Goal: Task Accomplishment & Management: Use online tool/utility

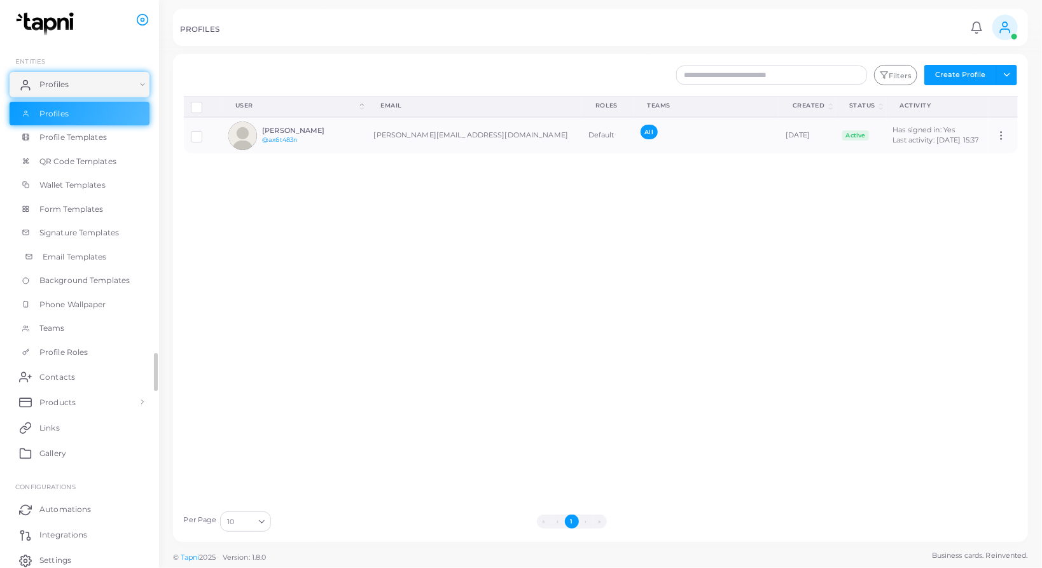
scroll to position [104, 0]
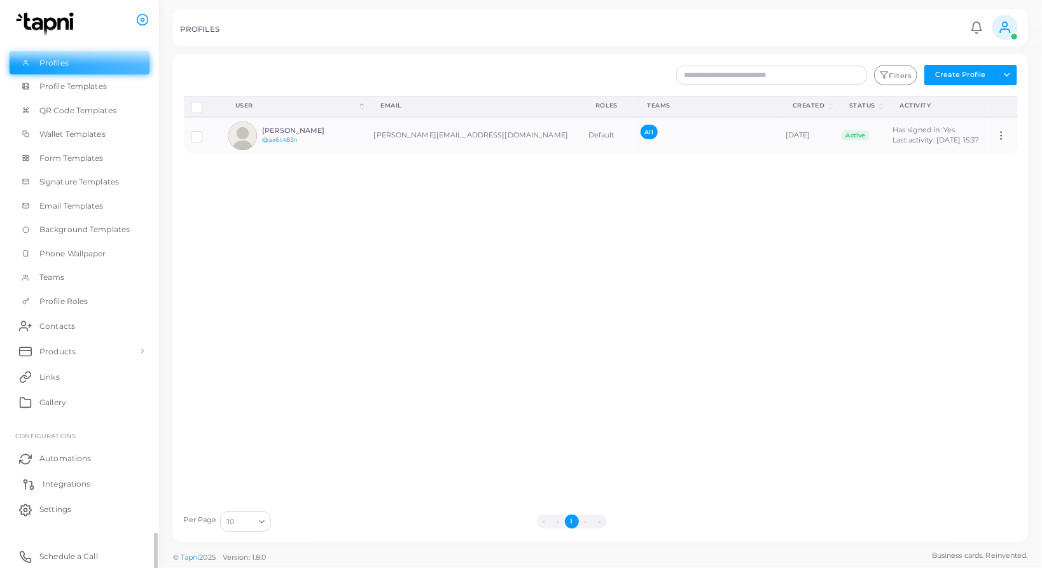
click at [61, 488] on span "Integrations" at bounding box center [67, 483] width 48 height 11
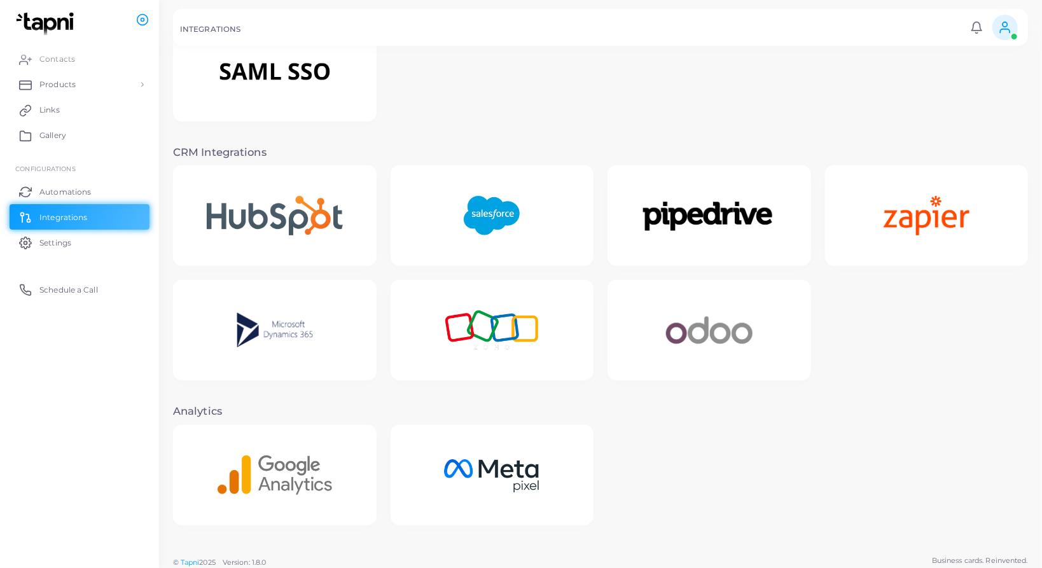
scroll to position [172, 0]
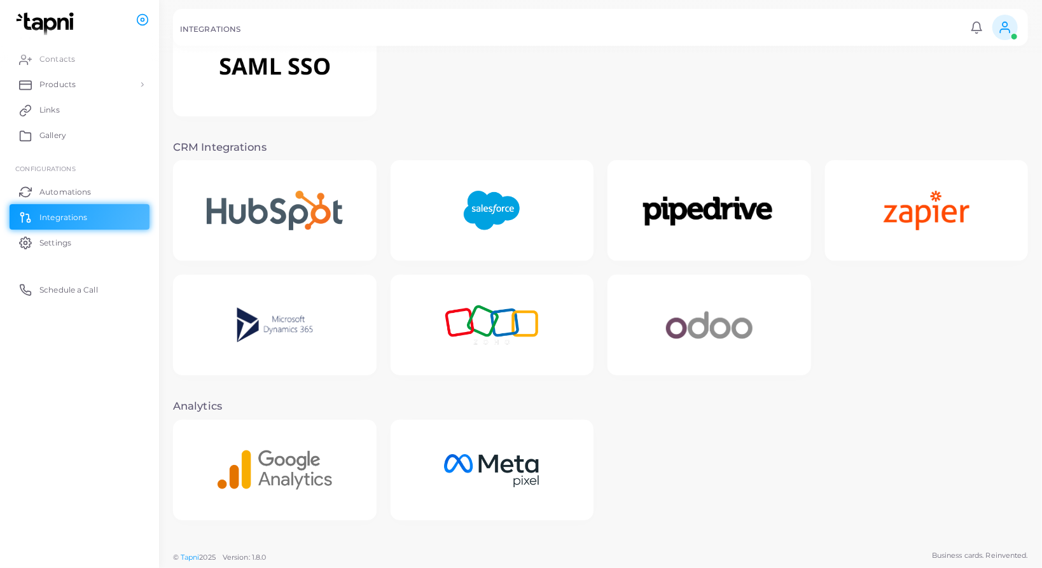
click at [696, 322] on img at bounding box center [709, 325] width 127 height 79
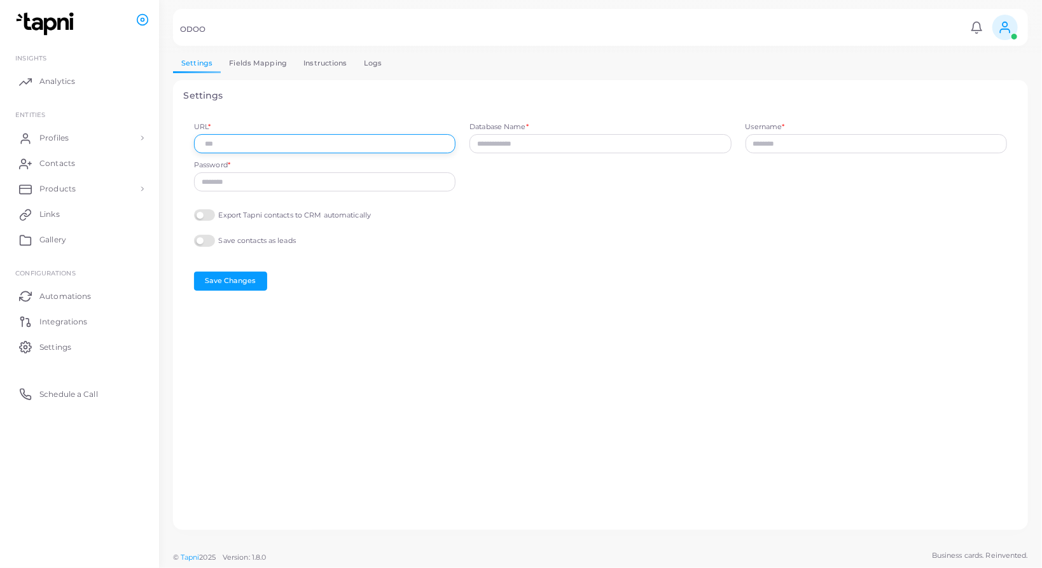
click at [313, 141] on input "URL *" at bounding box center [324, 143] width 261 height 19
type input "**********"
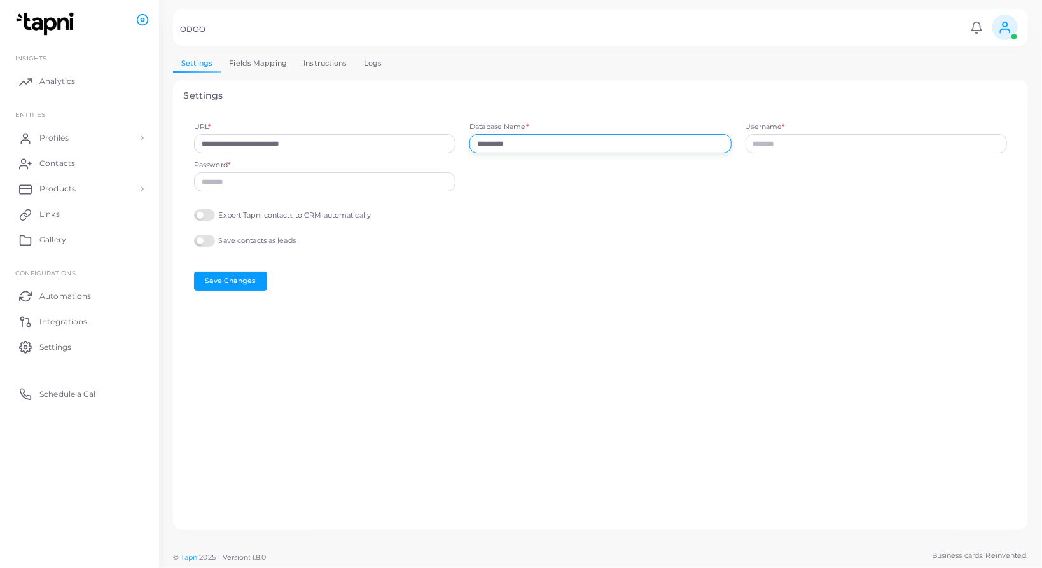
type input "**********"
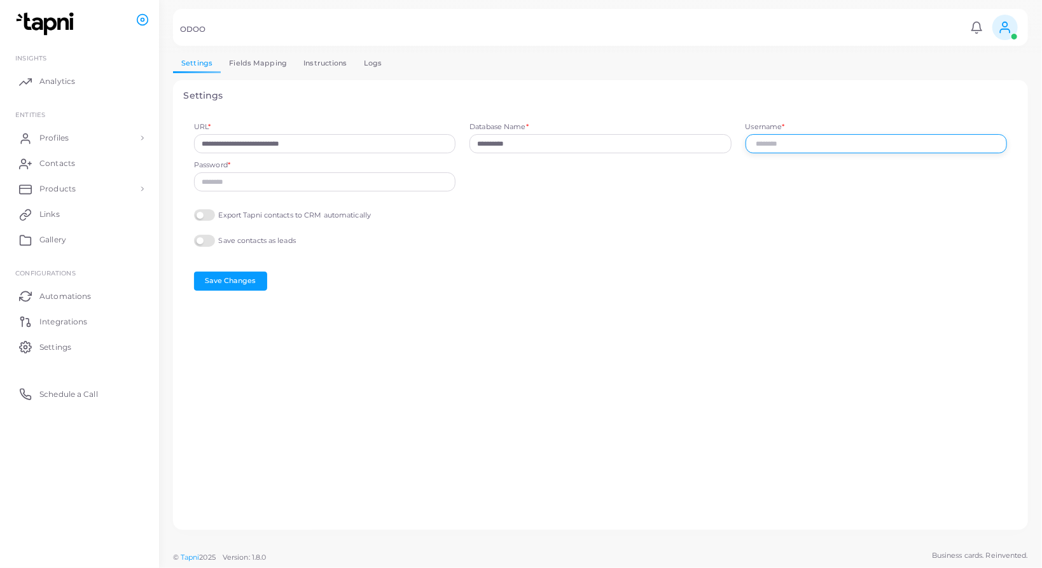
click at [794, 147] on input "Username *" at bounding box center [875, 143] width 261 height 19
paste input "**********"
type input "**********"
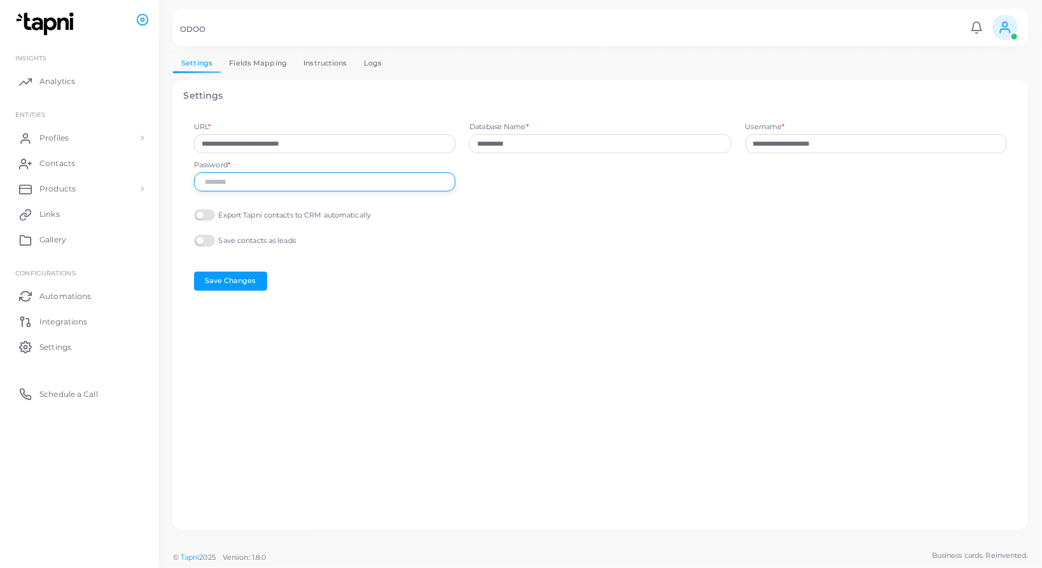
click at [285, 186] on input "Password *" at bounding box center [324, 181] width 261 height 19
click at [202, 216] on label "Export Tapni contacts to CRM automatically" at bounding box center [282, 215] width 177 height 12
click at [202, 239] on label "Save contacts as leads" at bounding box center [245, 241] width 102 height 12
click at [205, 218] on label "Export Tapni contacts to CRM automatically" at bounding box center [282, 215] width 177 height 12
click at [206, 248] on div "Save contacts as leads" at bounding box center [600, 242] width 813 height 15
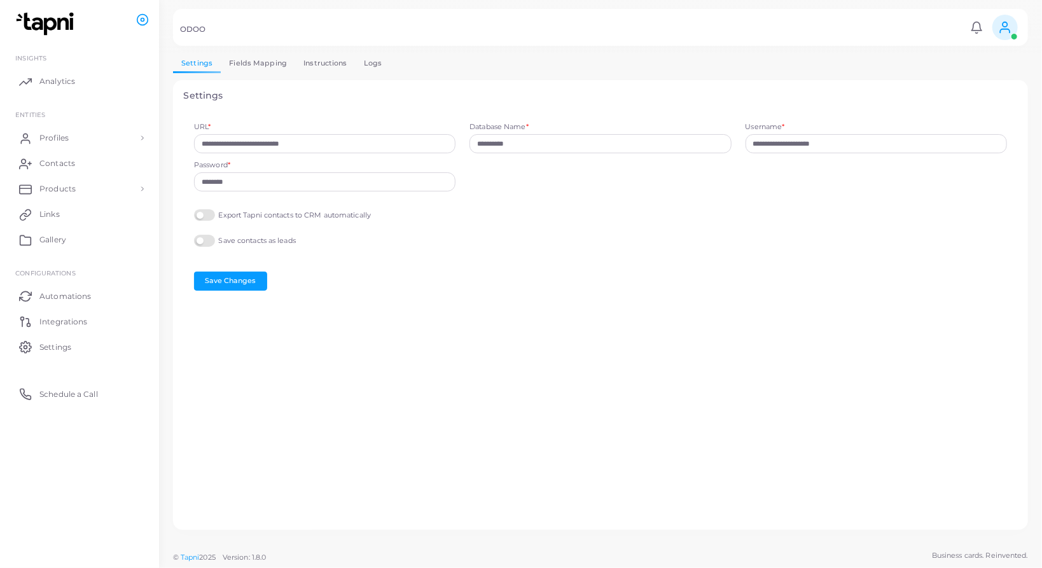
click at [206, 240] on label "Save contacts as leads" at bounding box center [245, 241] width 102 height 12
click at [208, 242] on label "Save contacts as leads" at bounding box center [245, 241] width 102 height 12
click at [218, 284] on button "Save Changes" at bounding box center [230, 281] width 73 height 19
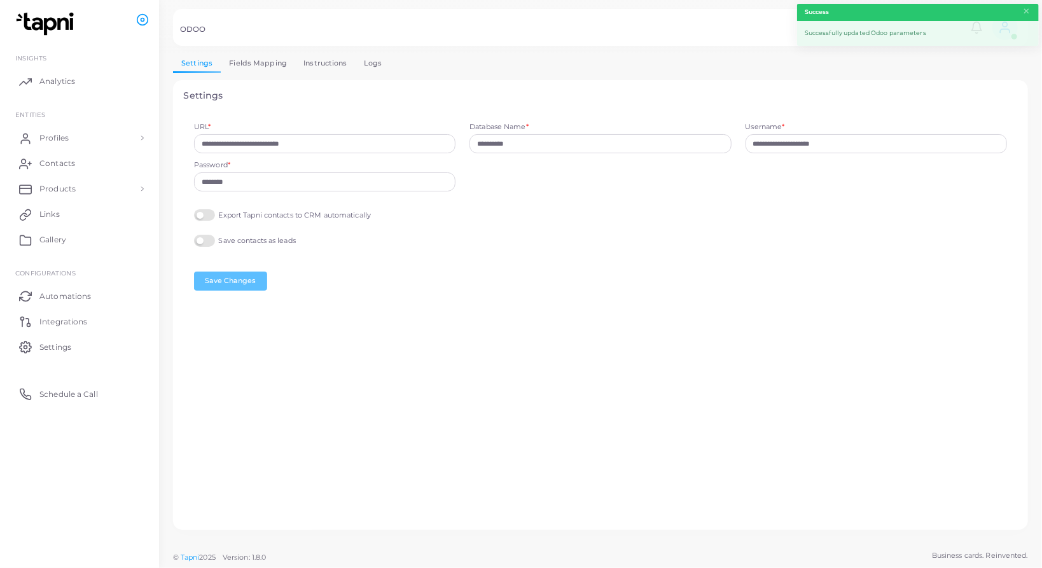
type input "**********"
click at [228, 57] on link "Fields Mapping" at bounding box center [258, 63] width 74 height 18
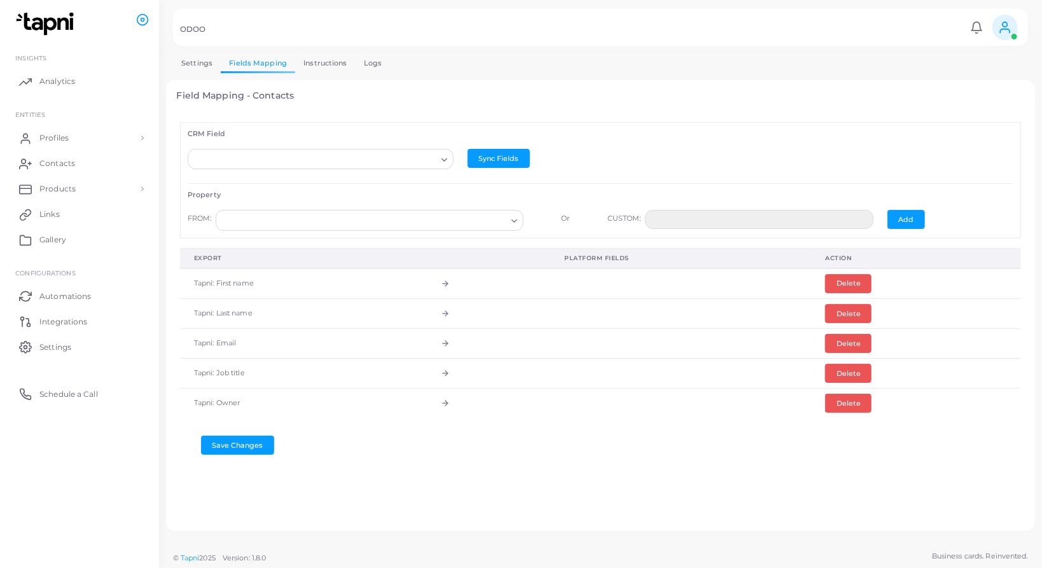
scroll to position [1, 0]
click at [509, 158] on button "Sync Fields" at bounding box center [498, 157] width 62 height 19
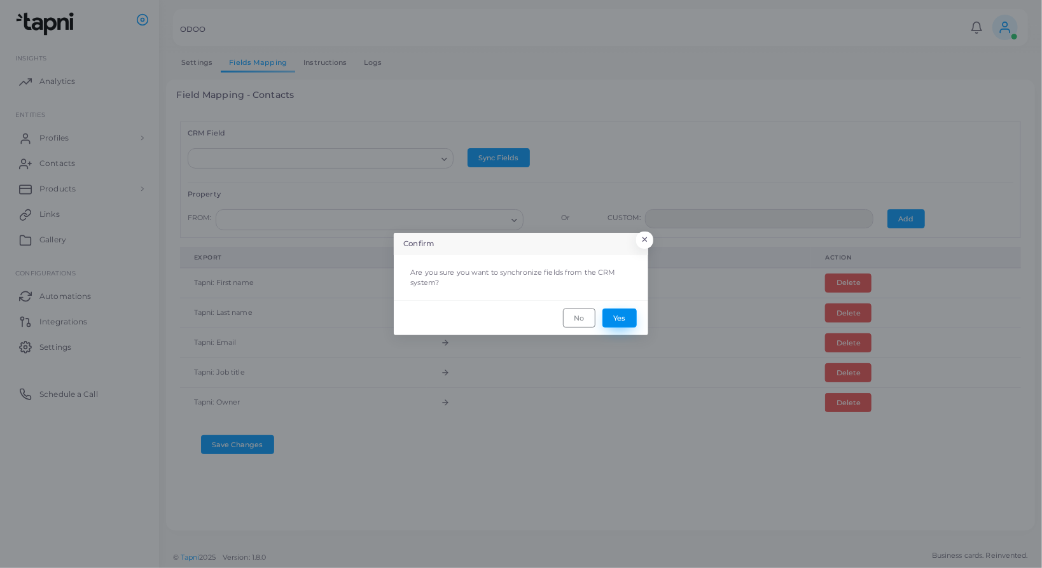
click at [618, 321] on button "Yes" at bounding box center [619, 317] width 34 height 19
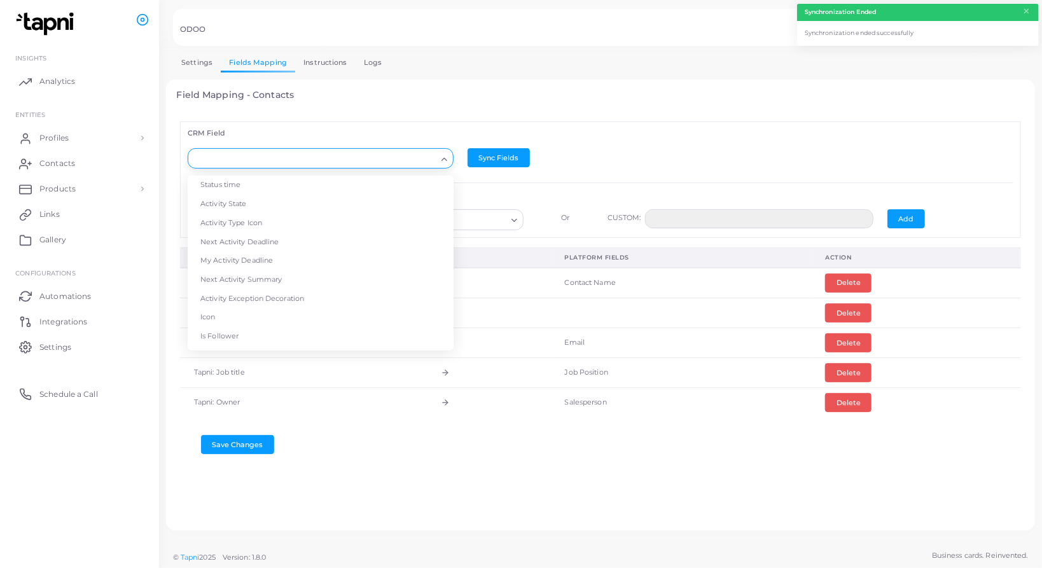
click at [373, 160] on input "Search for option" at bounding box center [314, 159] width 243 height 14
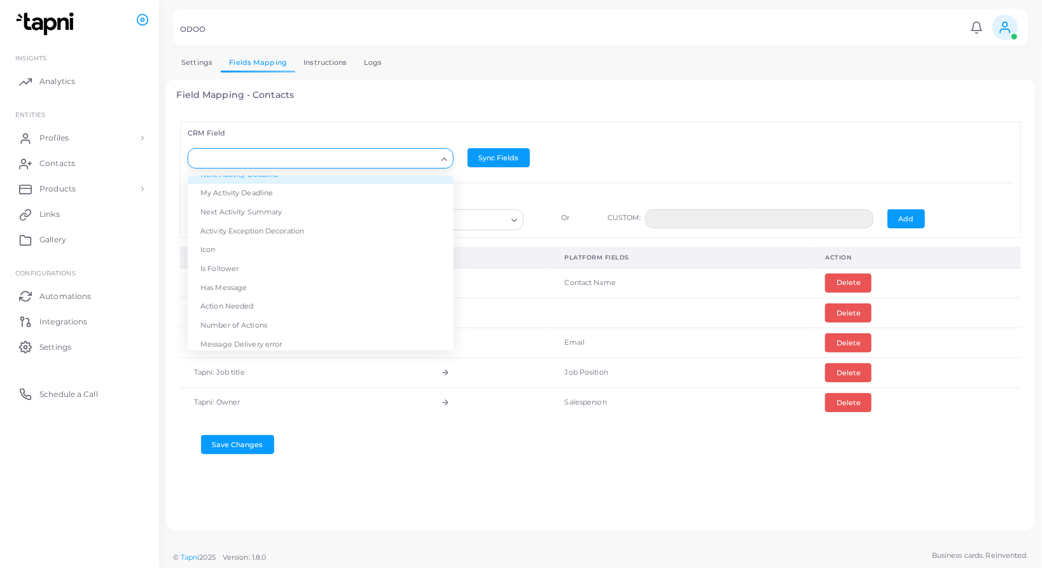
scroll to position [57, 0]
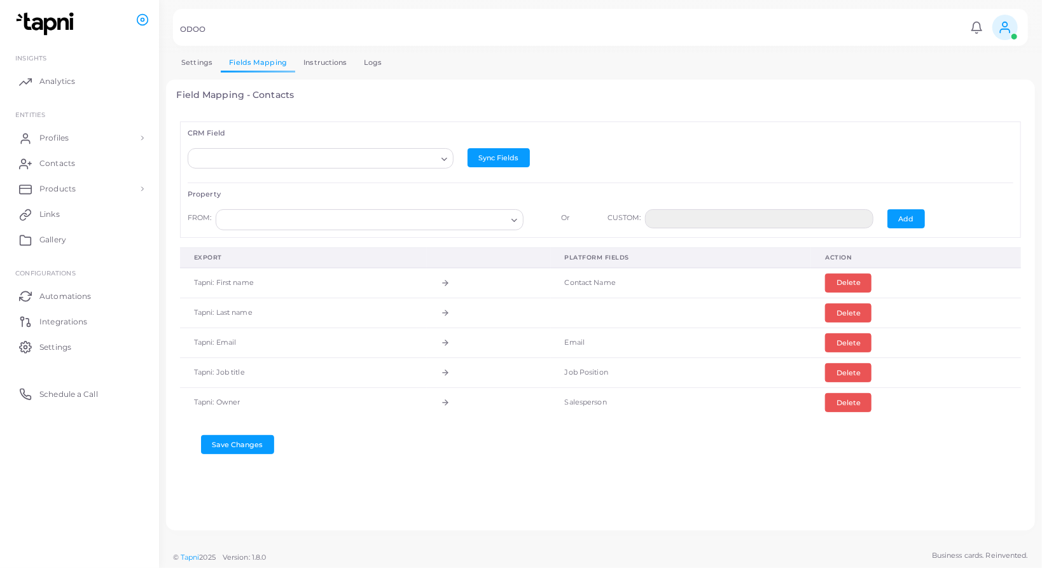
click at [501, 115] on div "CRM Field Loading... Status time Activity State Activity Type Icon Next Activit…" at bounding box center [601, 315] width 848 height 409
click at [594, 310] on td at bounding box center [681, 313] width 261 height 30
click at [590, 312] on td at bounding box center [681, 313] width 261 height 30
click at [845, 312] on button "Delete" at bounding box center [848, 312] width 46 height 19
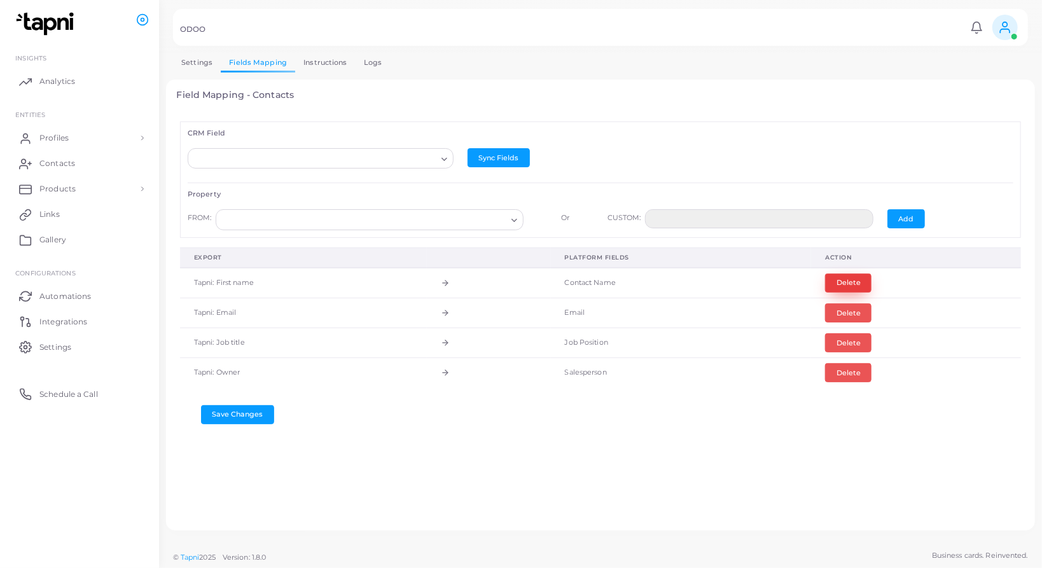
click at [846, 282] on button "Delete" at bounding box center [848, 282] width 46 height 19
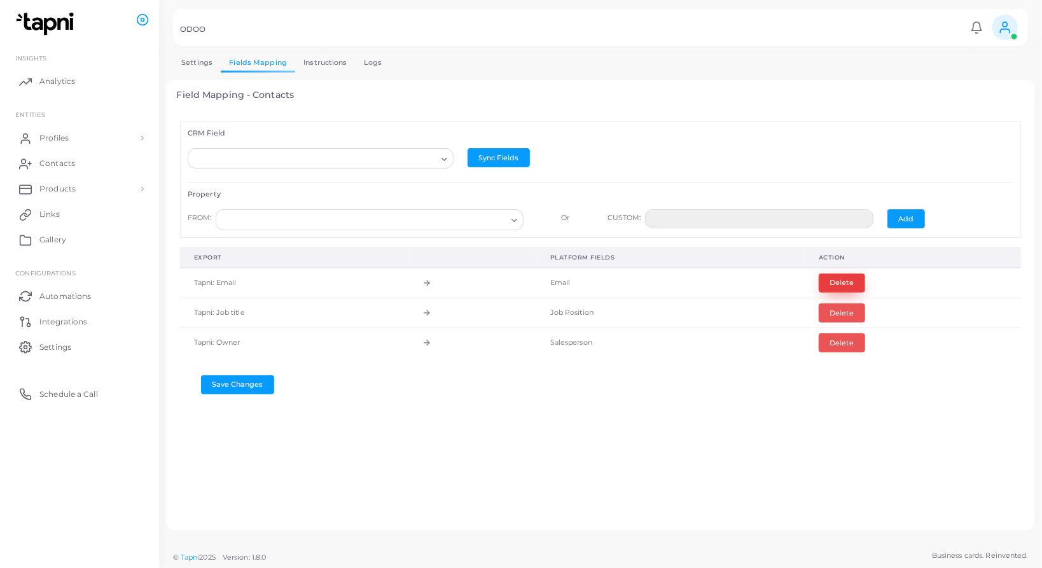
click at [846, 282] on button "Delete" at bounding box center [842, 282] width 46 height 19
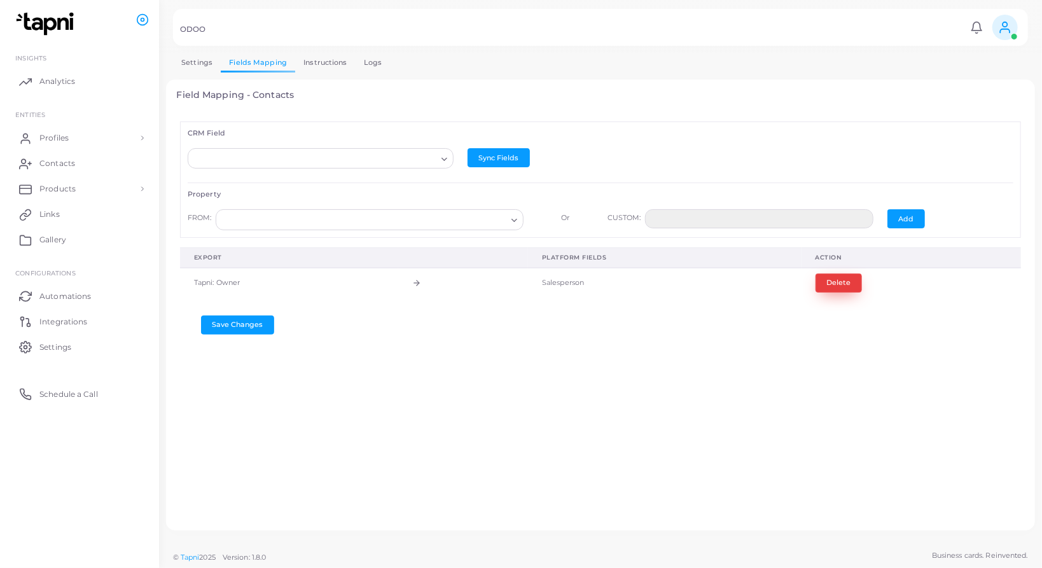
click at [846, 282] on button "Delete" at bounding box center [838, 282] width 46 height 19
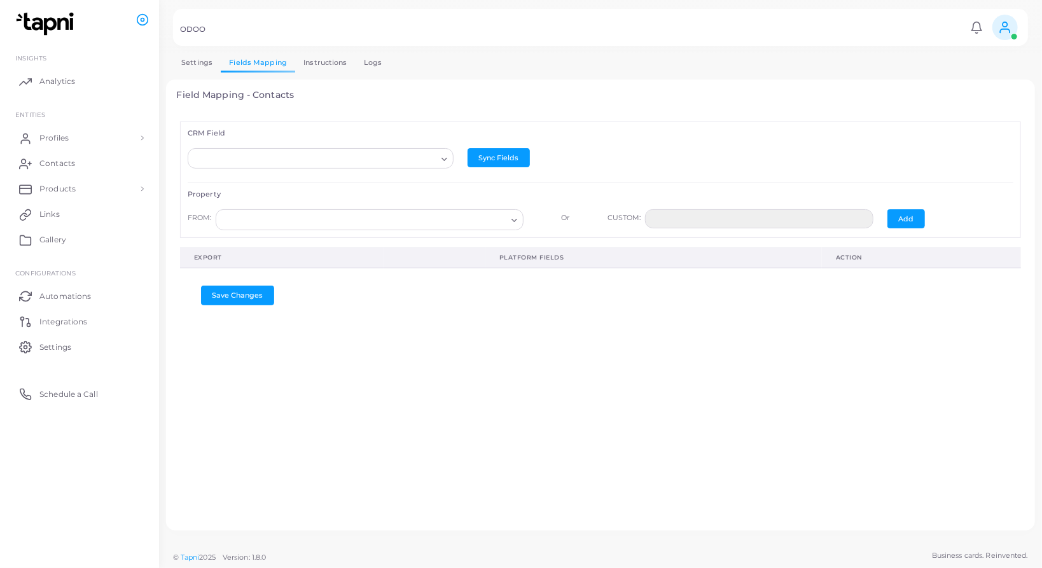
click at [406, 156] on input "Search for option" at bounding box center [314, 159] width 243 height 14
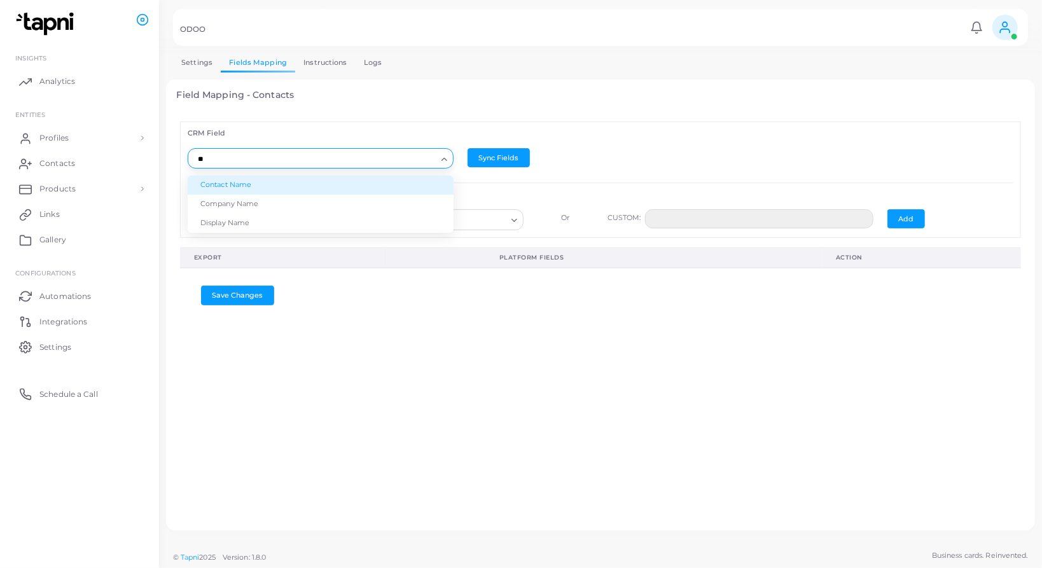
scroll to position [0, 0]
click at [282, 188] on li "Contact Name" at bounding box center [321, 185] width 266 height 19
type input "****"
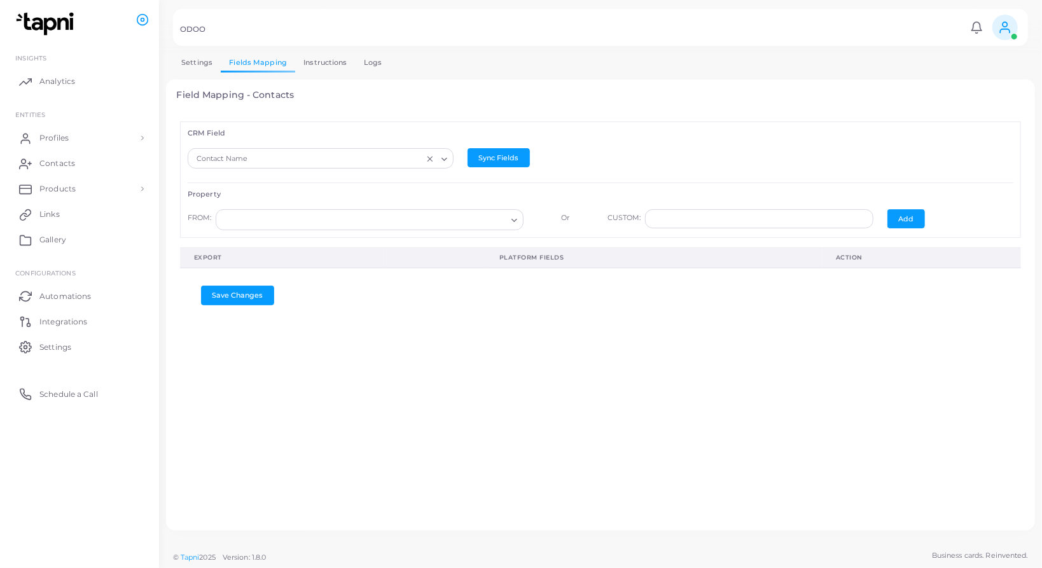
click at [408, 218] on input "Search for option" at bounding box center [363, 220] width 285 height 14
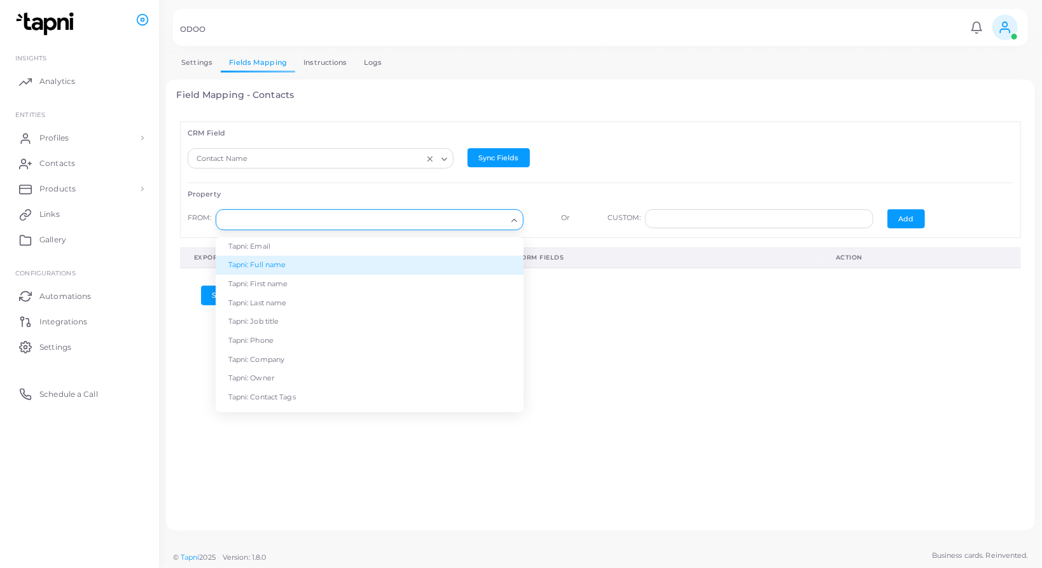
click at [385, 265] on li "Tapni: Full name" at bounding box center [370, 265] width 308 height 19
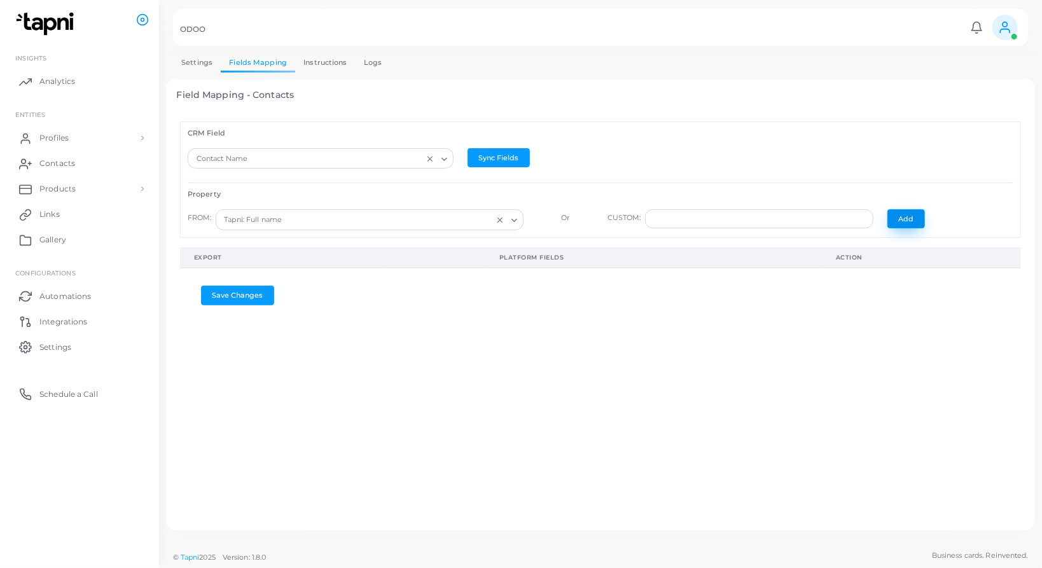
click at [904, 221] on button "Add" at bounding box center [906, 218] width 38 height 19
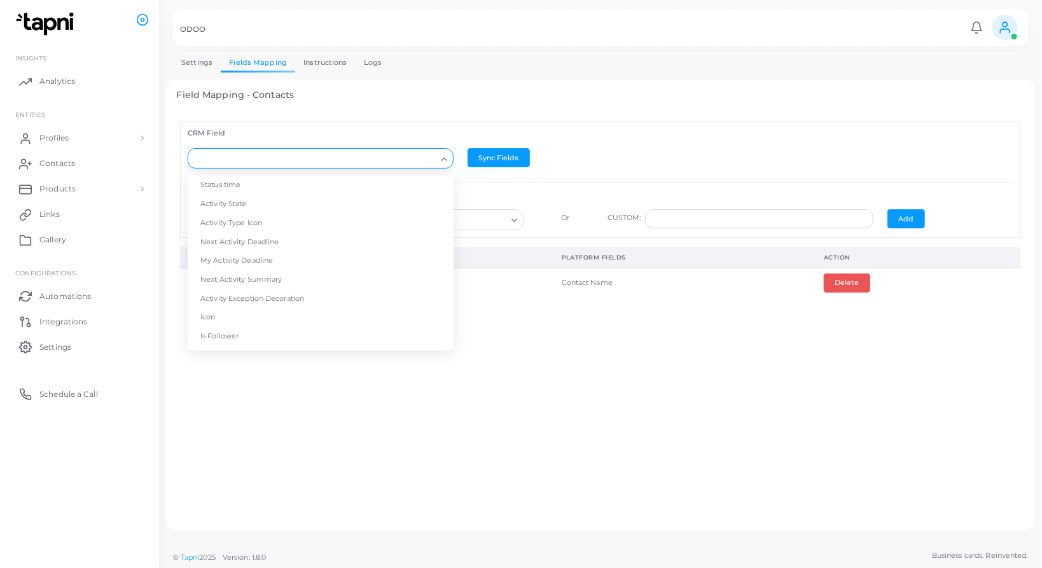
click at [403, 156] on input "Search for option" at bounding box center [314, 159] width 243 height 14
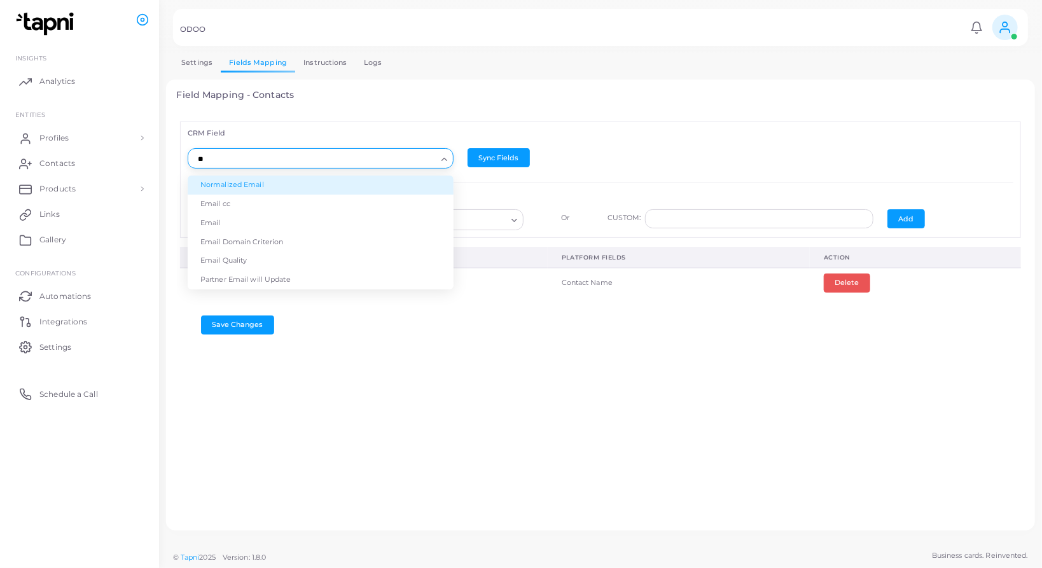
type input "*"
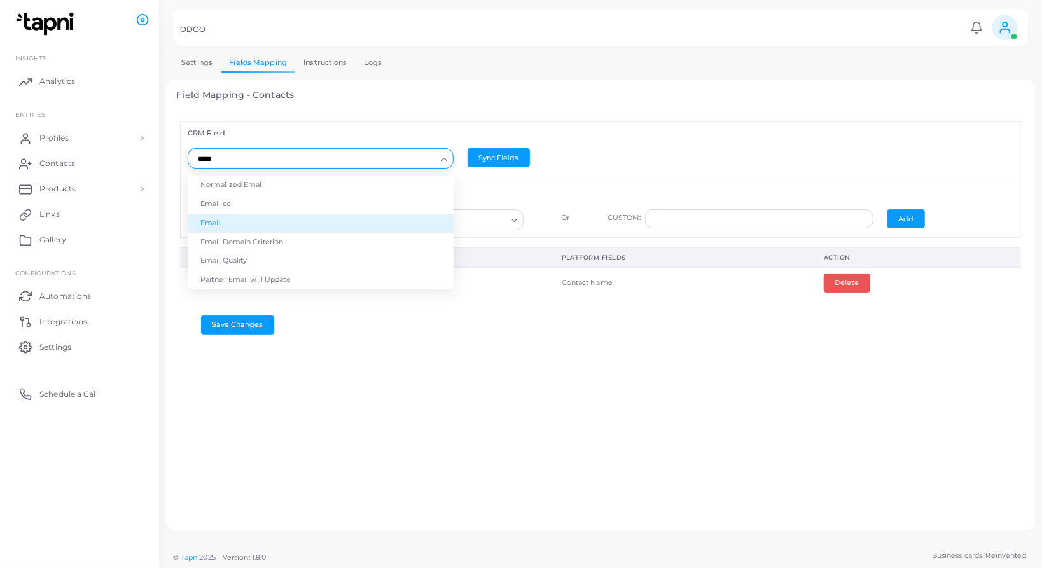
click at [359, 225] on li "Email" at bounding box center [321, 223] width 266 height 19
type input "*****"
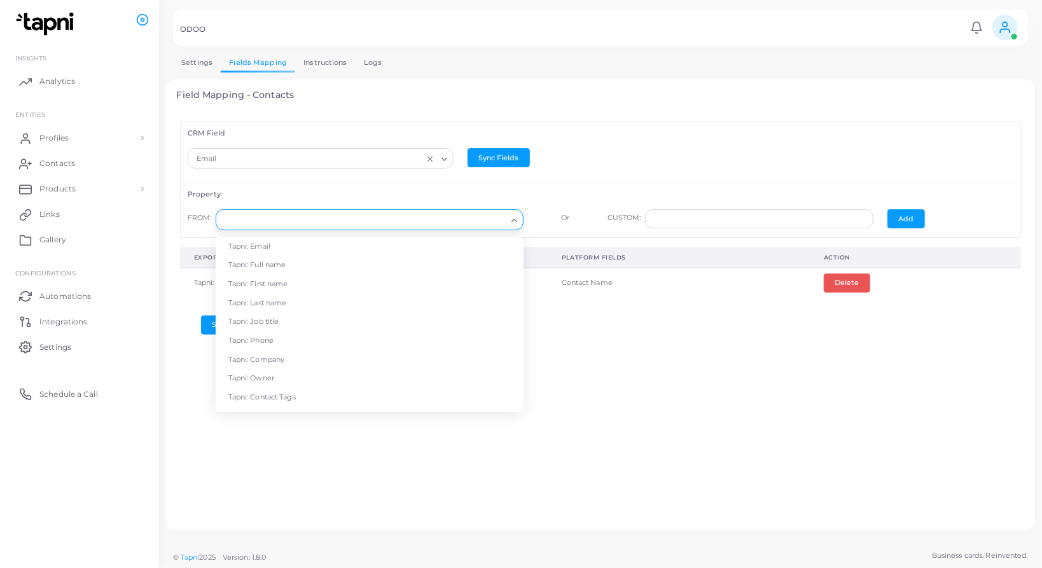
click at [387, 219] on input "Search for option" at bounding box center [363, 220] width 285 height 14
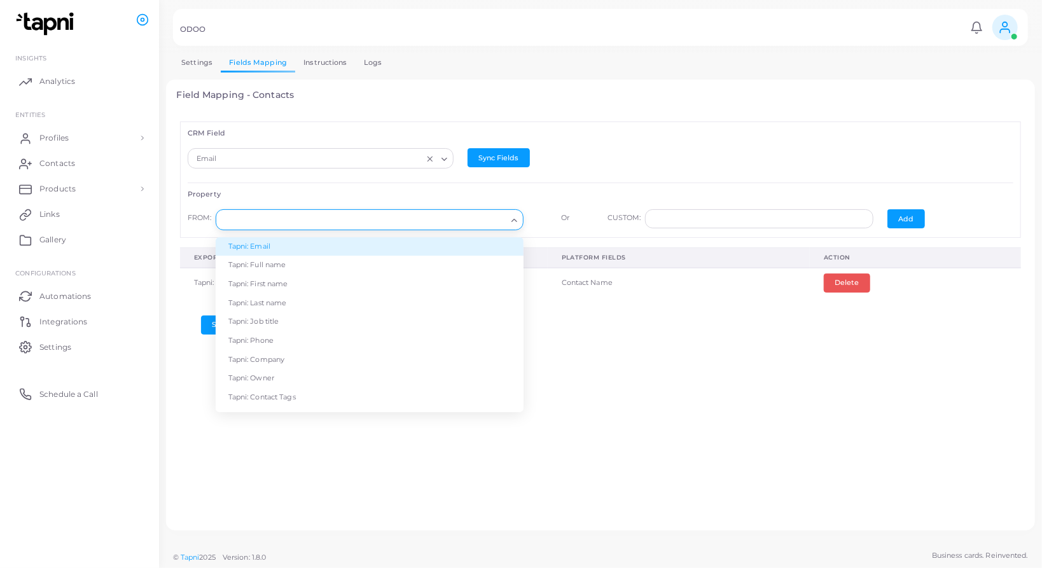
click at [359, 241] on li "Tapni: Email" at bounding box center [370, 246] width 308 height 19
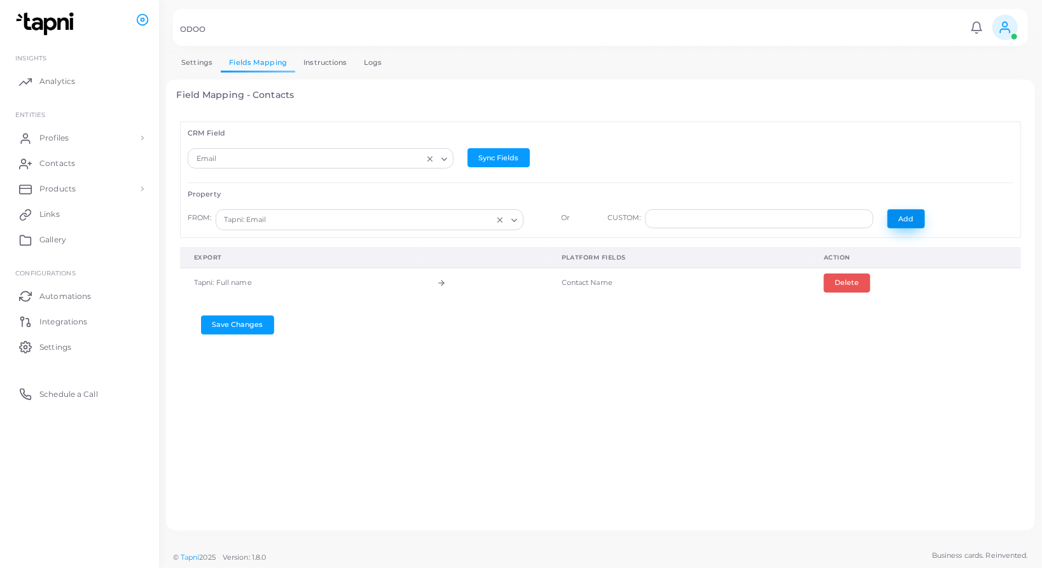
click at [899, 224] on button "Add" at bounding box center [906, 218] width 38 height 19
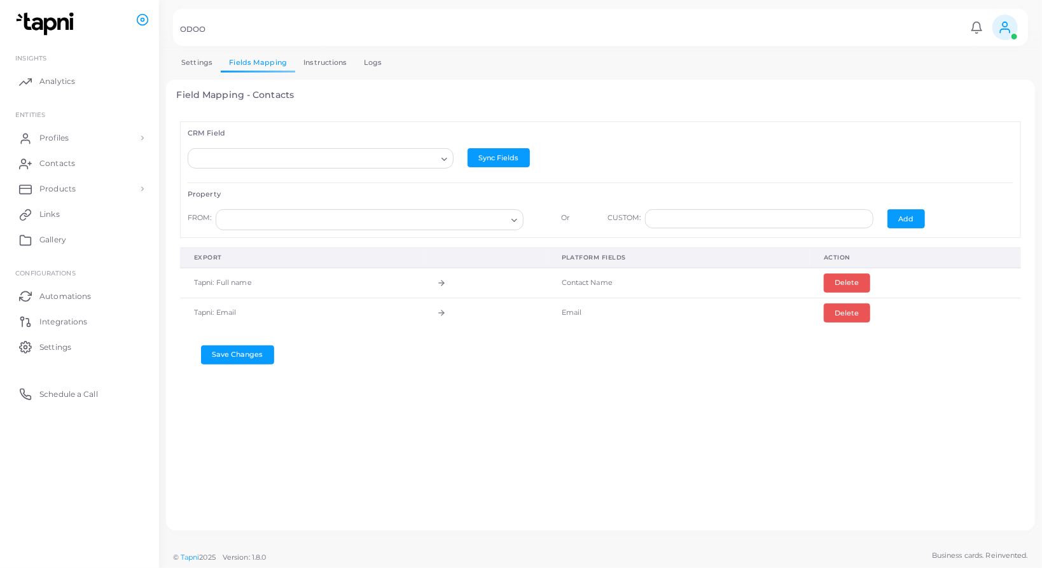
click at [357, 159] on input "Search for option" at bounding box center [314, 159] width 243 height 14
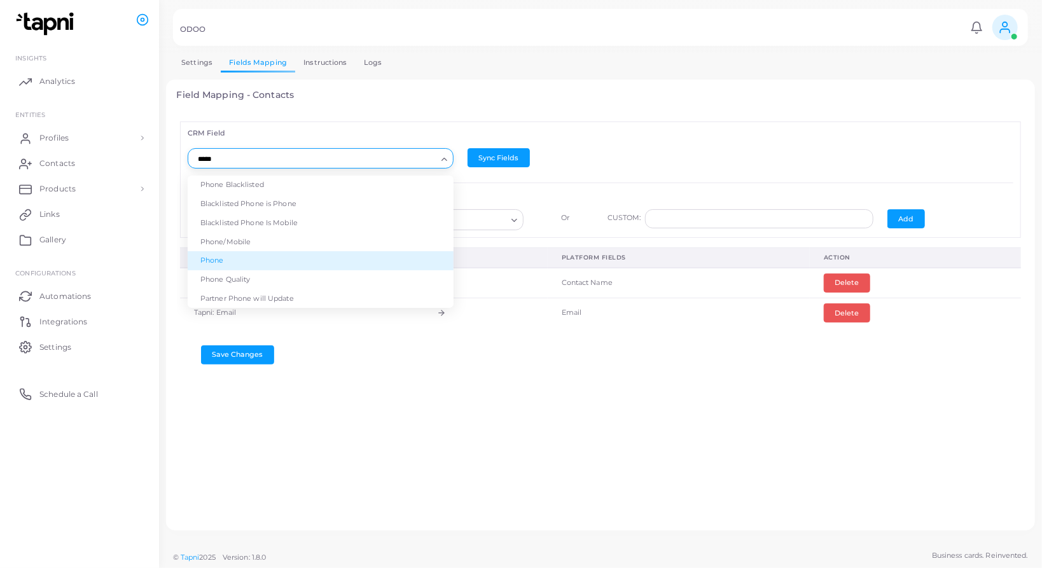
click at [328, 258] on li "Phone" at bounding box center [321, 260] width 266 height 19
type input "*****"
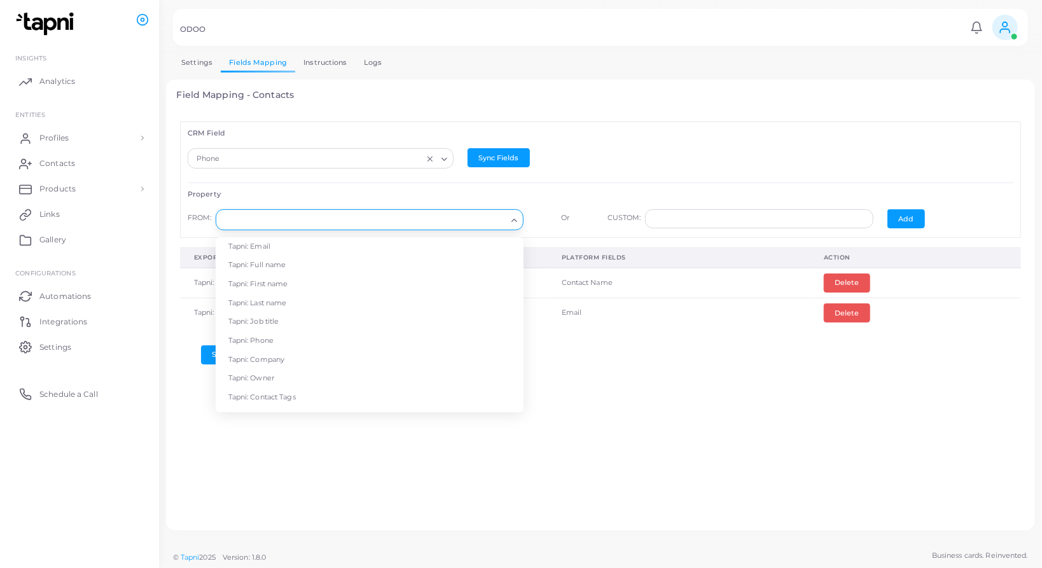
click at [327, 216] on input "Search for option" at bounding box center [363, 220] width 285 height 14
click at [280, 337] on li "Tapni: Phone" at bounding box center [370, 340] width 308 height 19
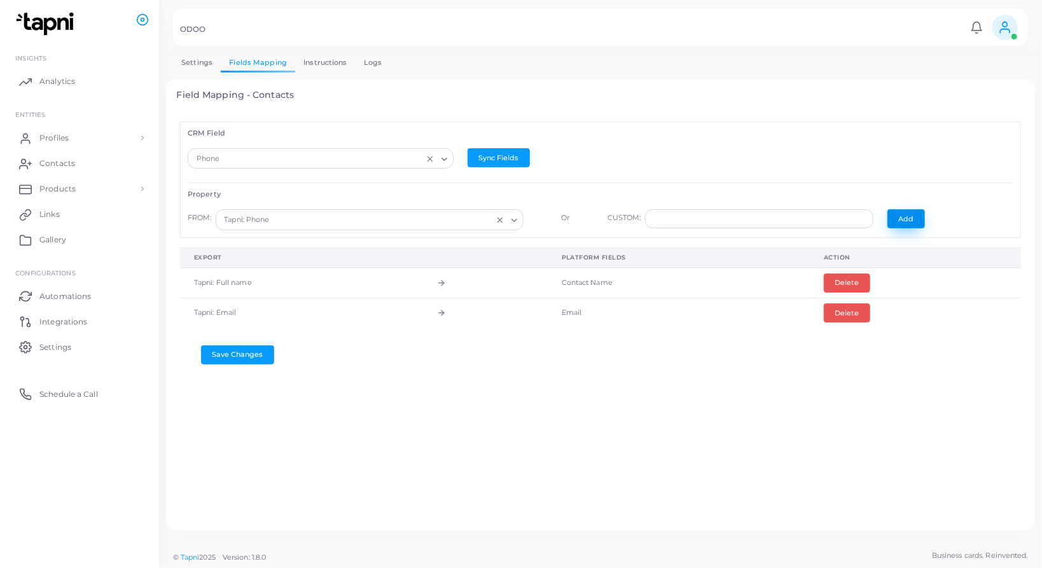
click at [900, 223] on button "Add" at bounding box center [906, 218] width 38 height 19
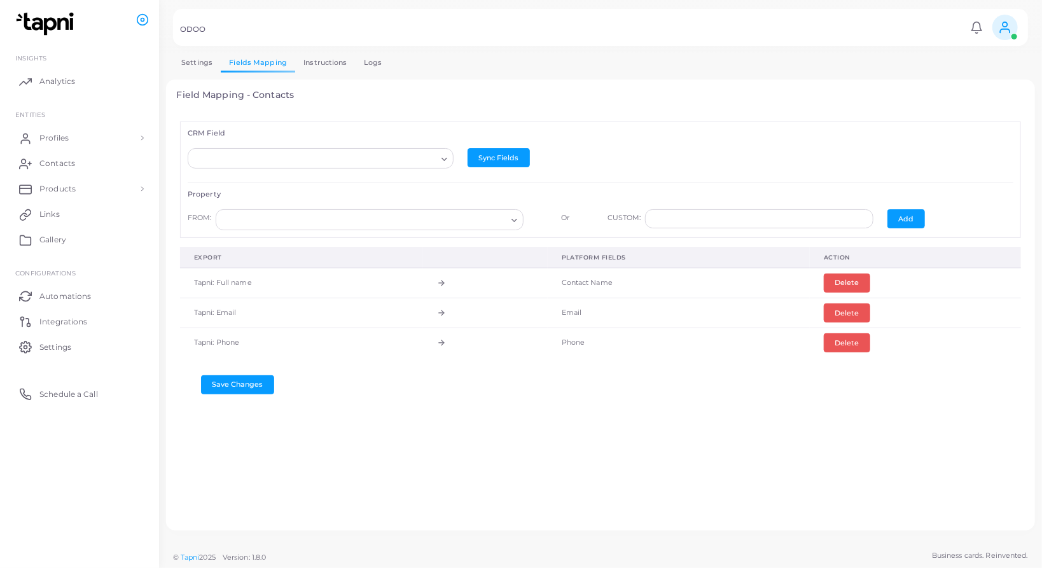
click at [404, 159] on input "Search for option" at bounding box center [314, 159] width 243 height 14
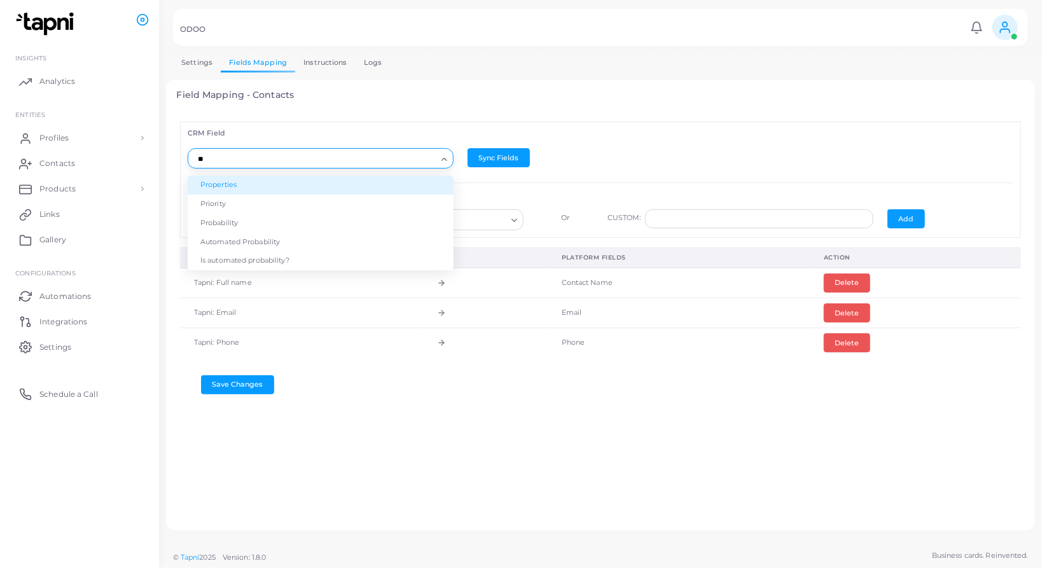
type input "*"
type input "***"
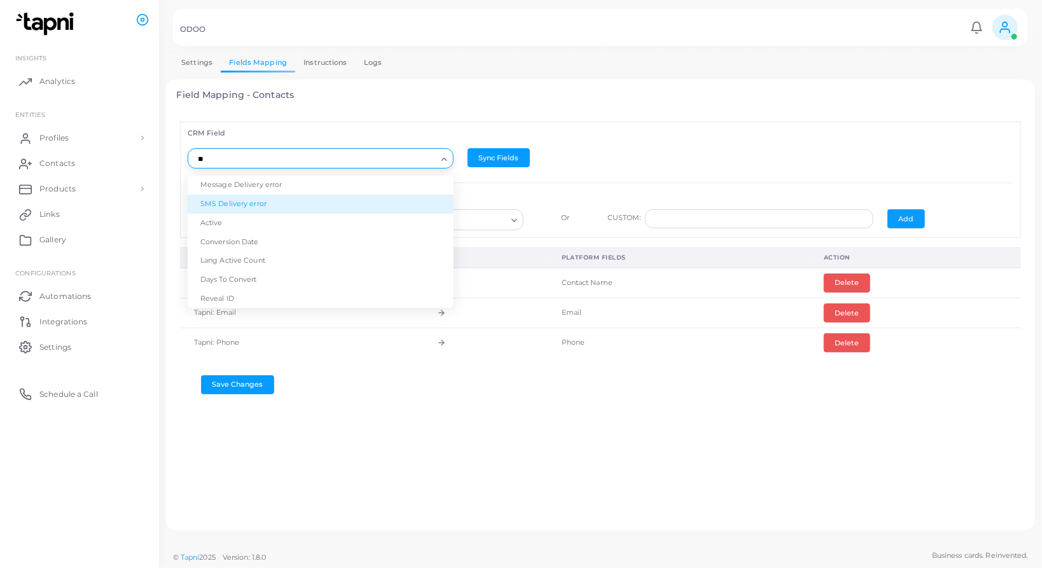
type input "*"
click at [368, 207] on li "Salesperson" at bounding box center [321, 204] width 266 height 19
type input "****"
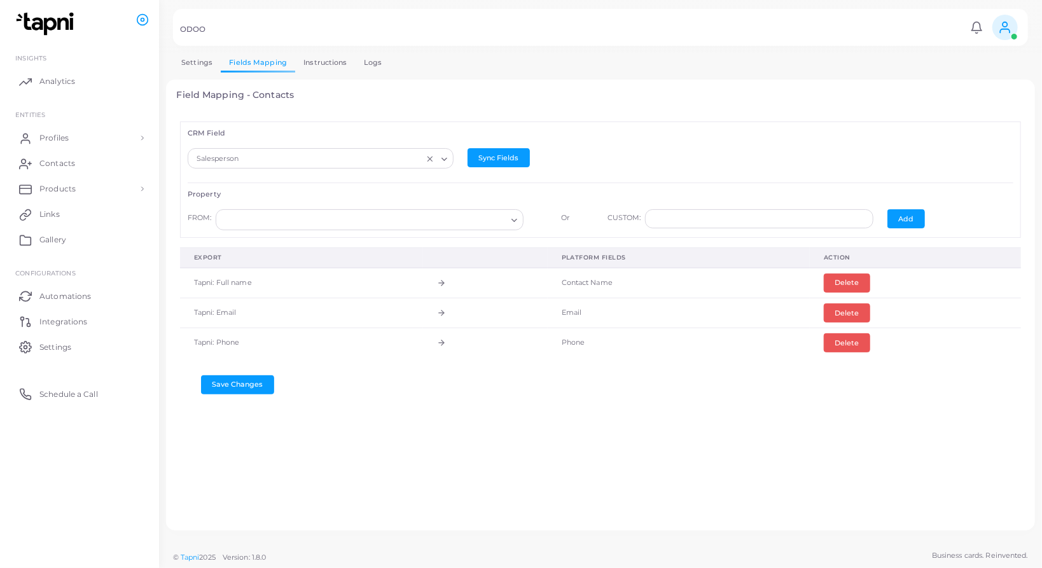
click at [357, 215] on input "Search for option" at bounding box center [363, 220] width 285 height 14
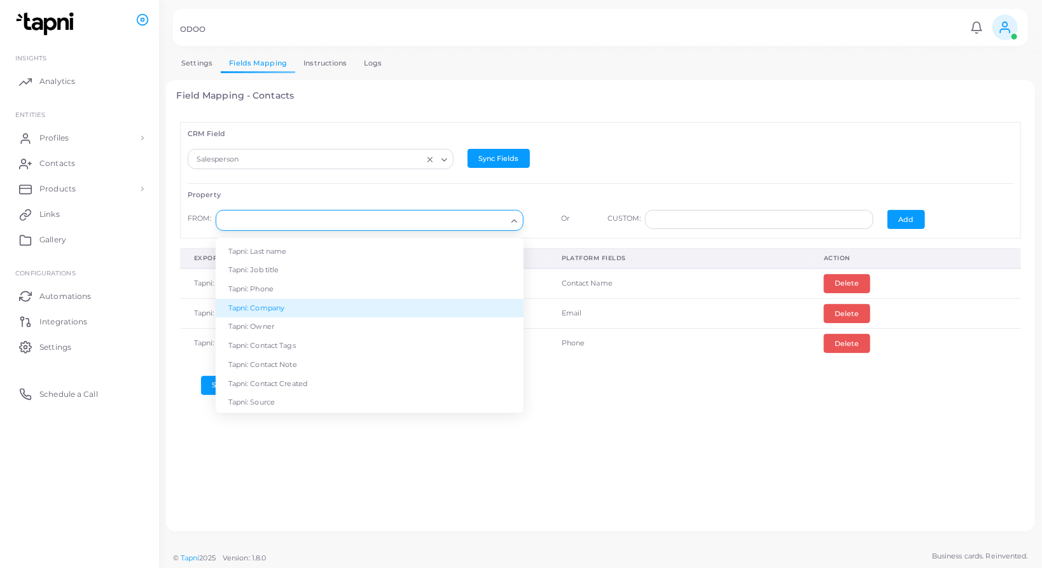
scroll to position [53, 0]
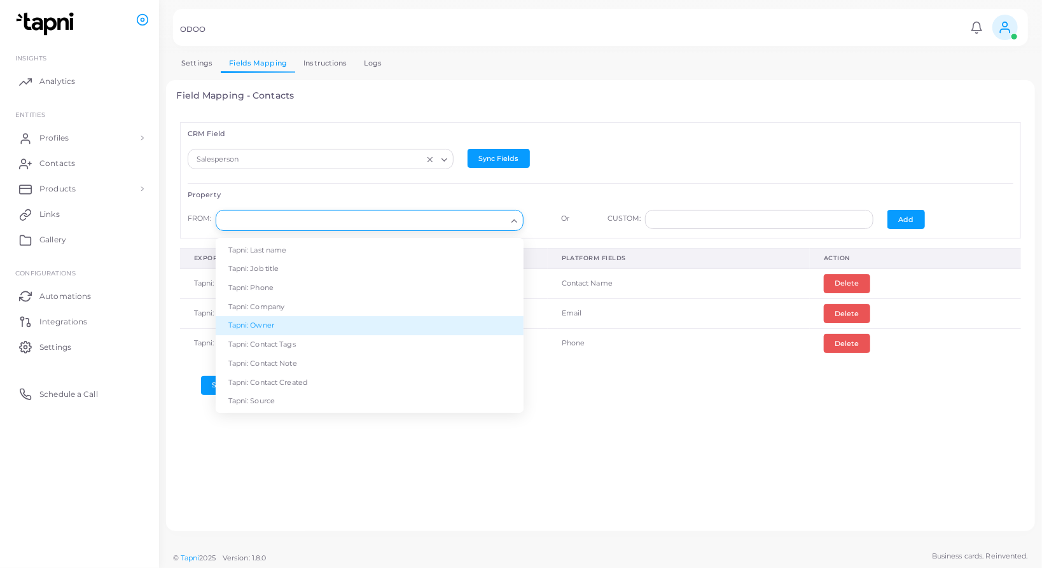
click at [269, 322] on li "Tapni: Owner" at bounding box center [370, 325] width 308 height 19
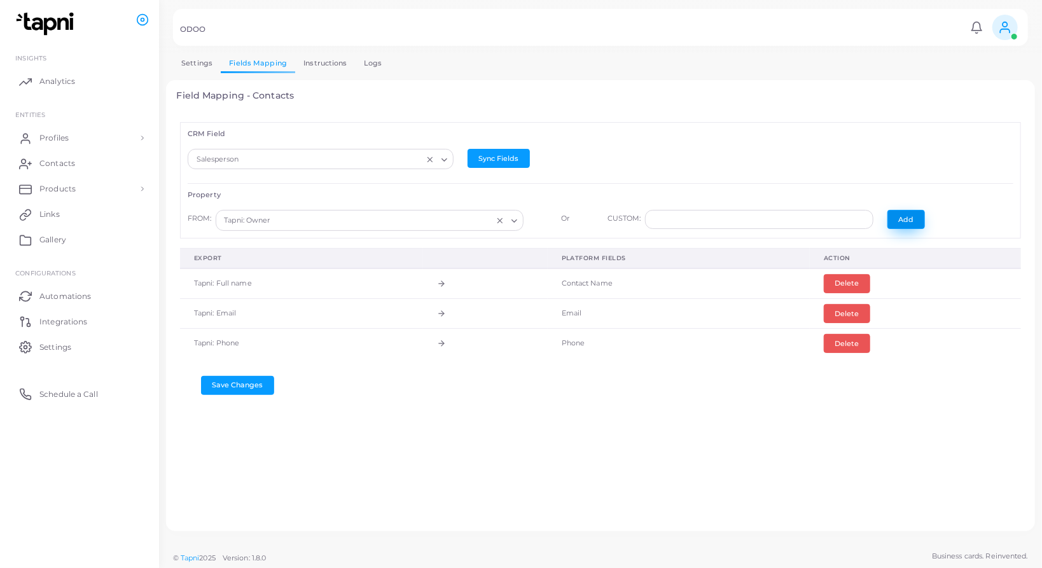
click at [914, 226] on button "Add" at bounding box center [906, 219] width 38 height 19
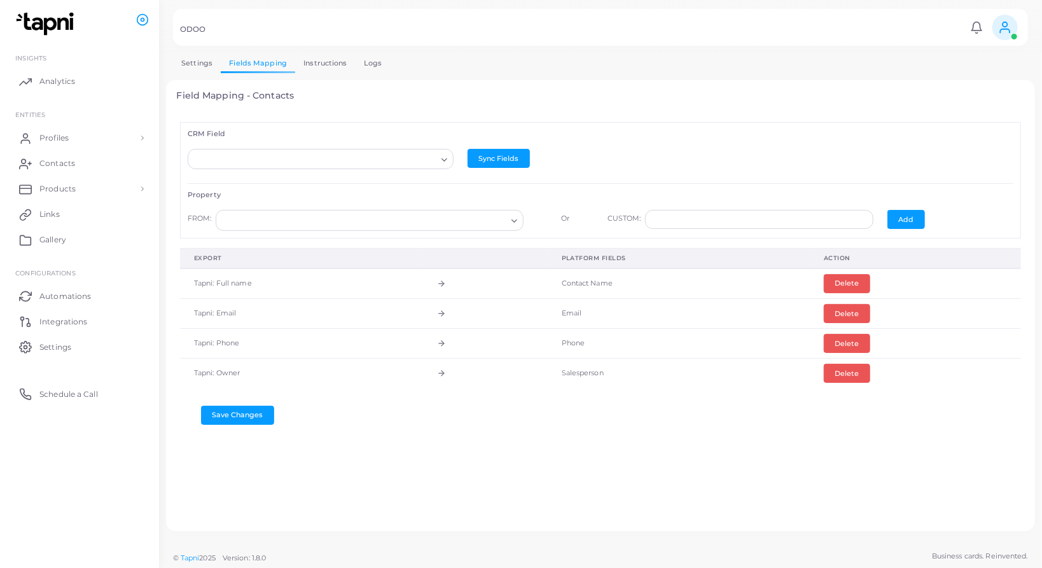
click at [493, 218] on input "Search for option" at bounding box center [363, 221] width 285 height 14
click at [579, 169] on div "Sync Fields" at bounding box center [600, 162] width 280 height 27
click at [256, 417] on button "Save Changes" at bounding box center [237, 415] width 73 height 19
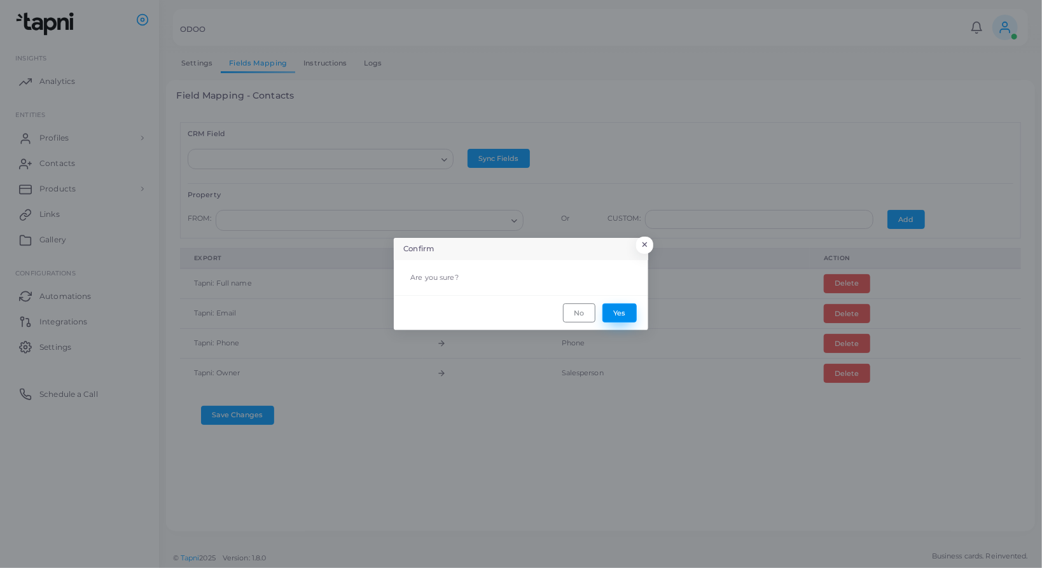
click at [619, 308] on button "Yes" at bounding box center [619, 312] width 34 height 19
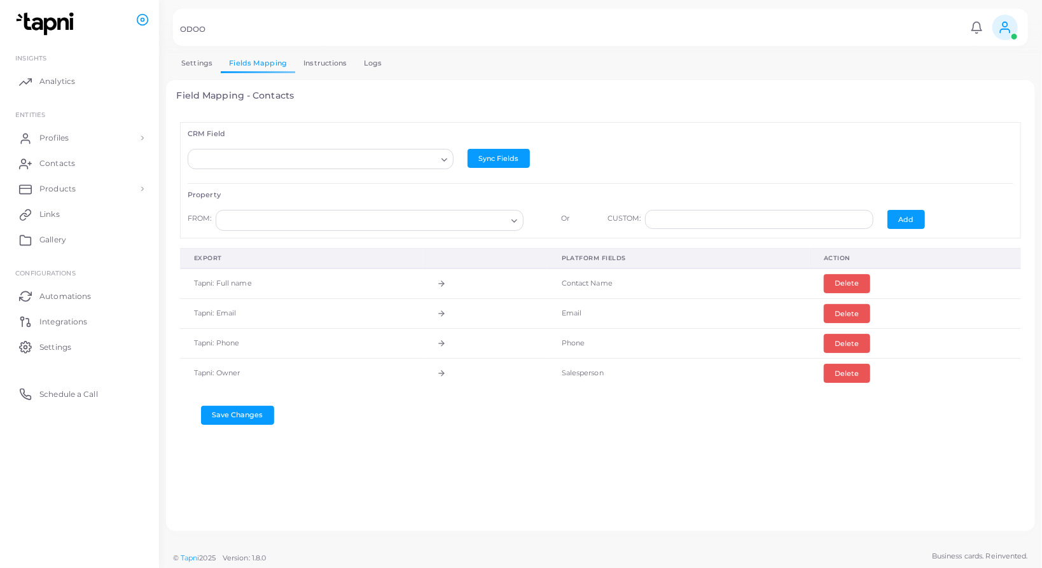
click at [295, 165] on input "Search for option" at bounding box center [314, 160] width 243 height 14
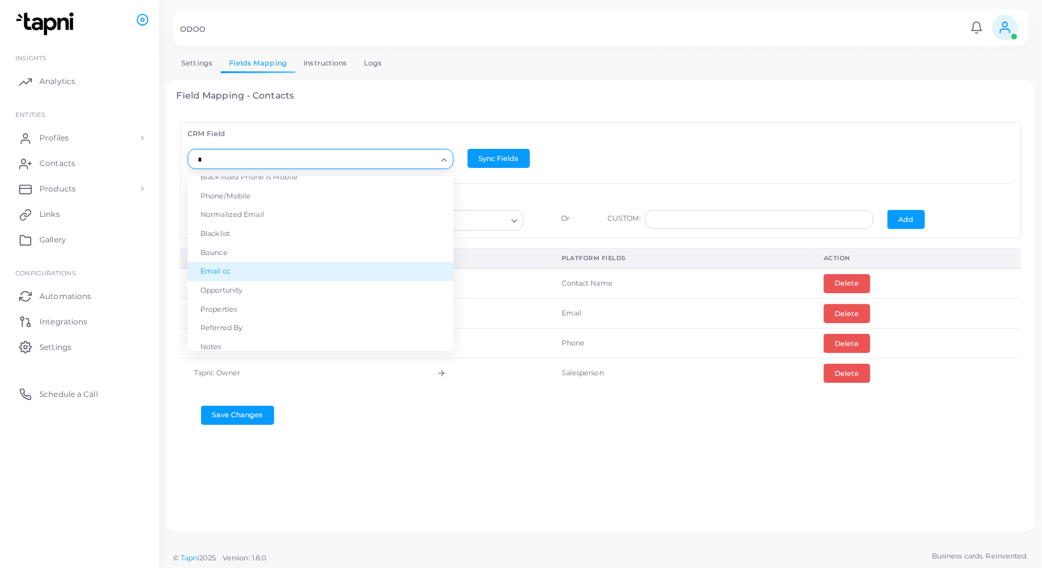
scroll to position [0, 0]
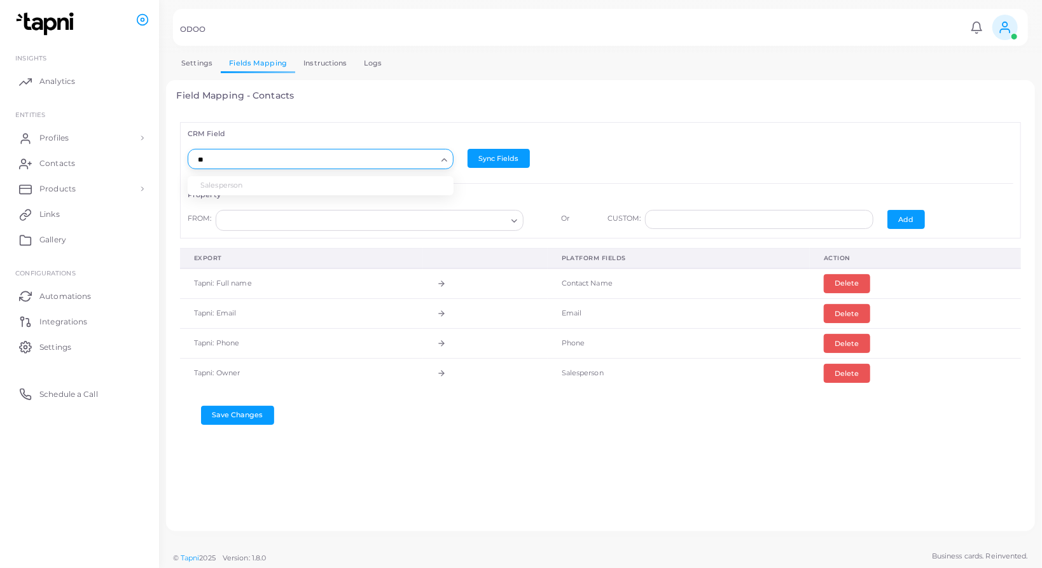
type input "*"
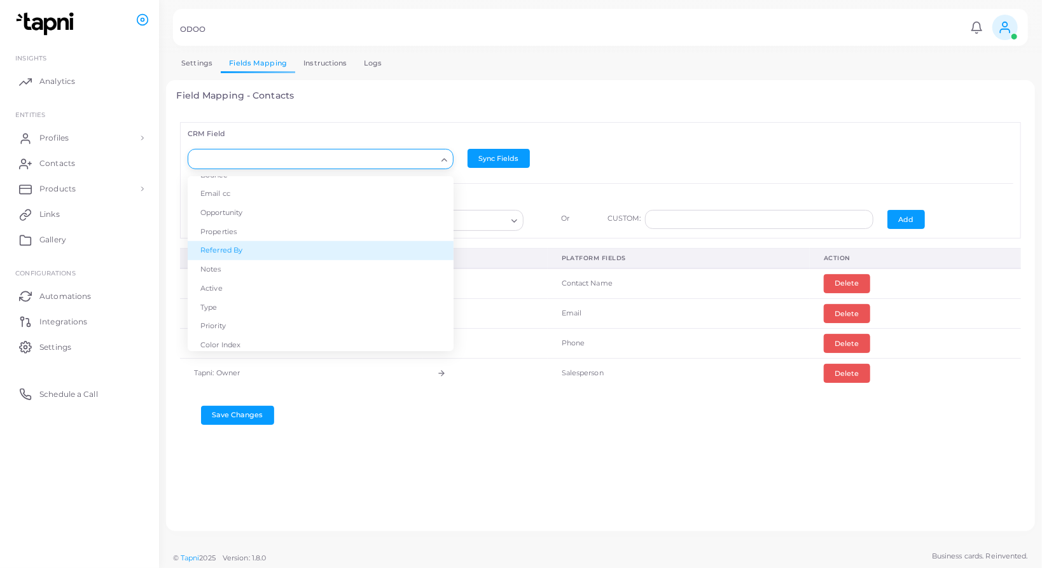
scroll to position [445, 0]
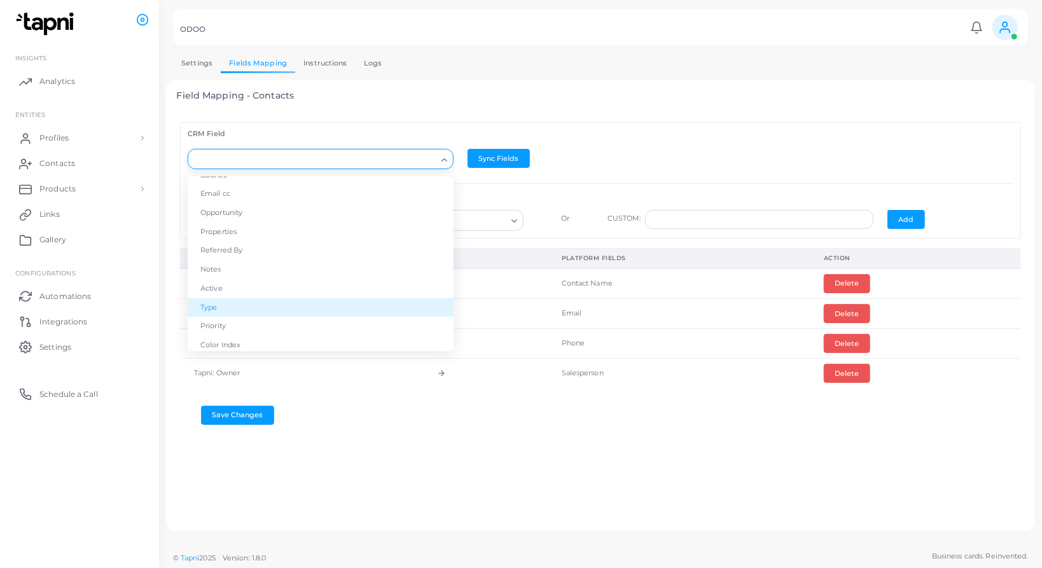
click at [211, 309] on li "Type" at bounding box center [321, 307] width 266 height 19
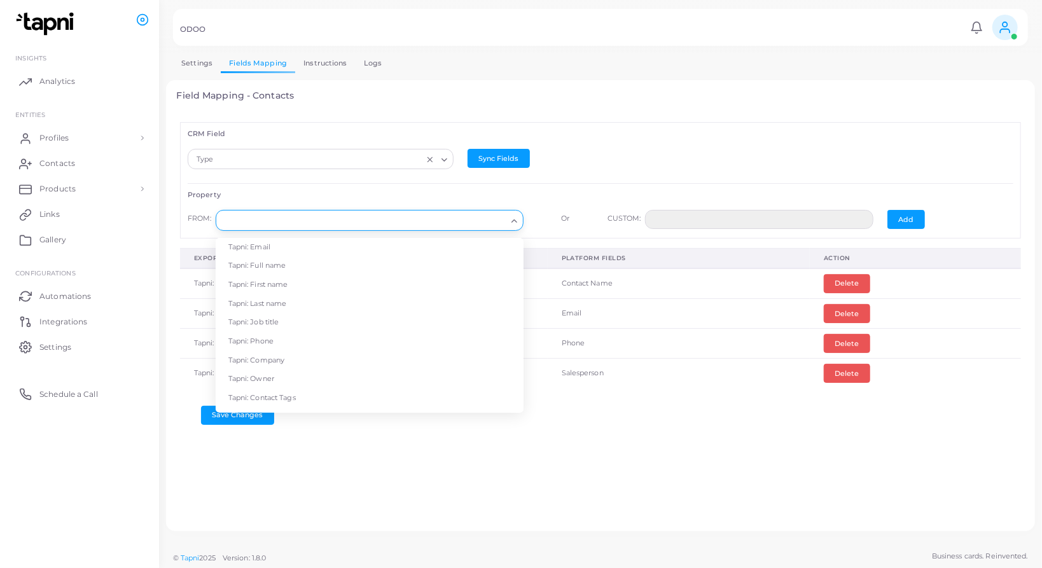
click at [374, 216] on input "Search for option" at bounding box center [363, 221] width 285 height 14
click at [322, 375] on li "CRM: Lead" at bounding box center [370, 384] width 308 height 19
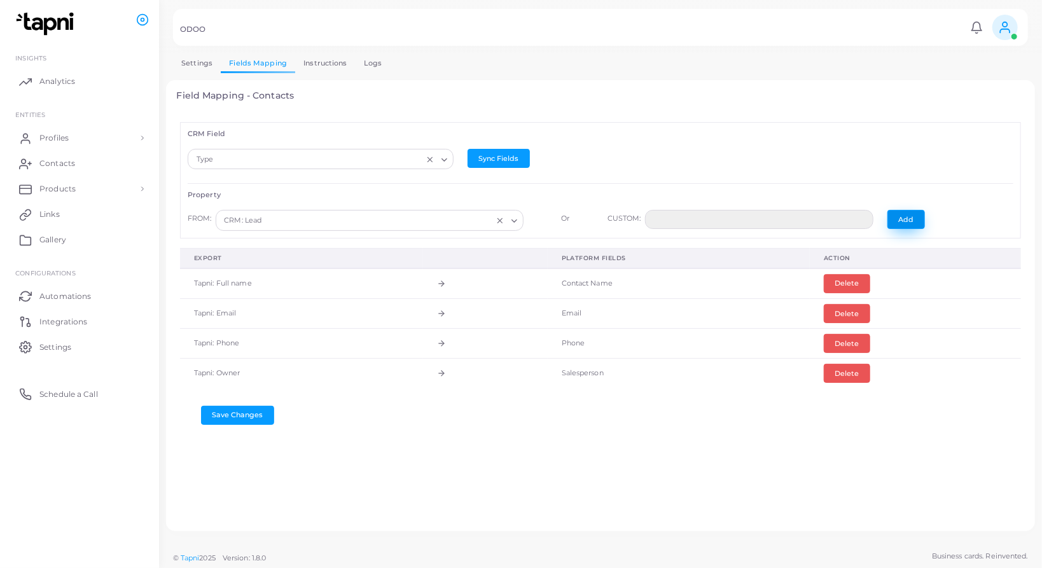
click at [900, 218] on button "Add" at bounding box center [906, 219] width 38 height 19
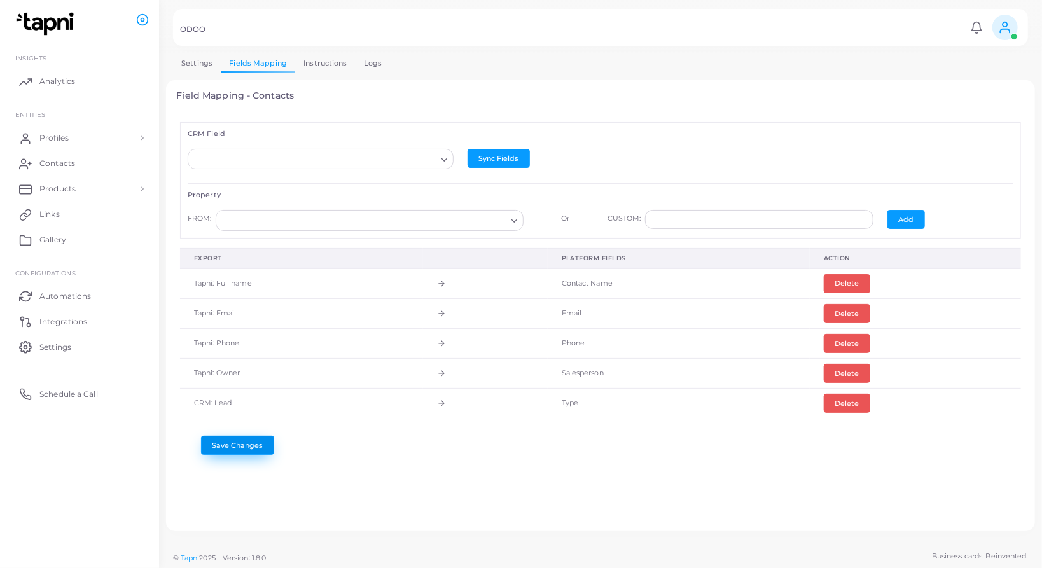
click at [254, 438] on button "Save Changes" at bounding box center [237, 445] width 73 height 19
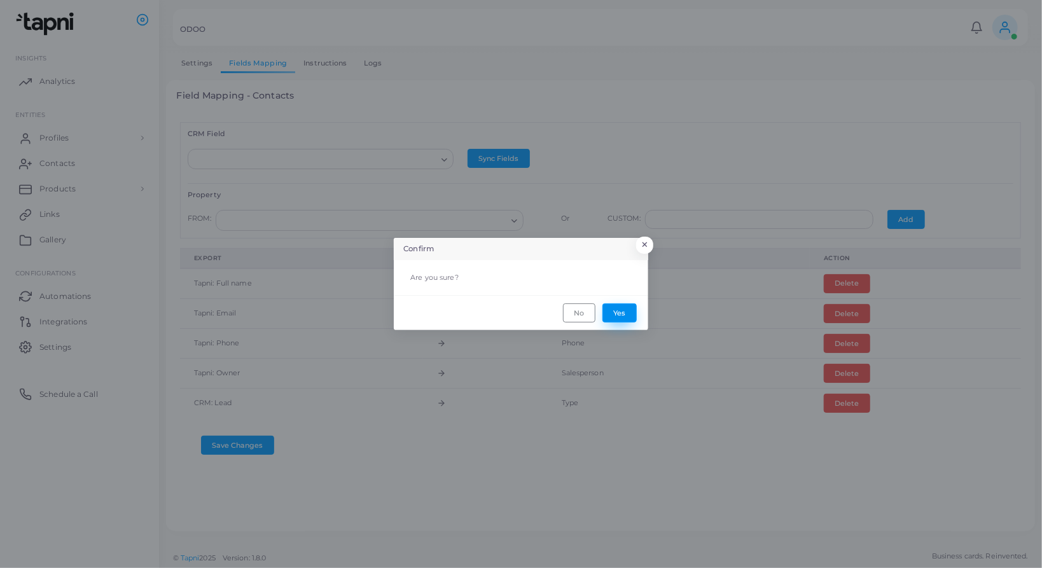
click at [615, 312] on button "Yes" at bounding box center [619, 312] width 34 height 19
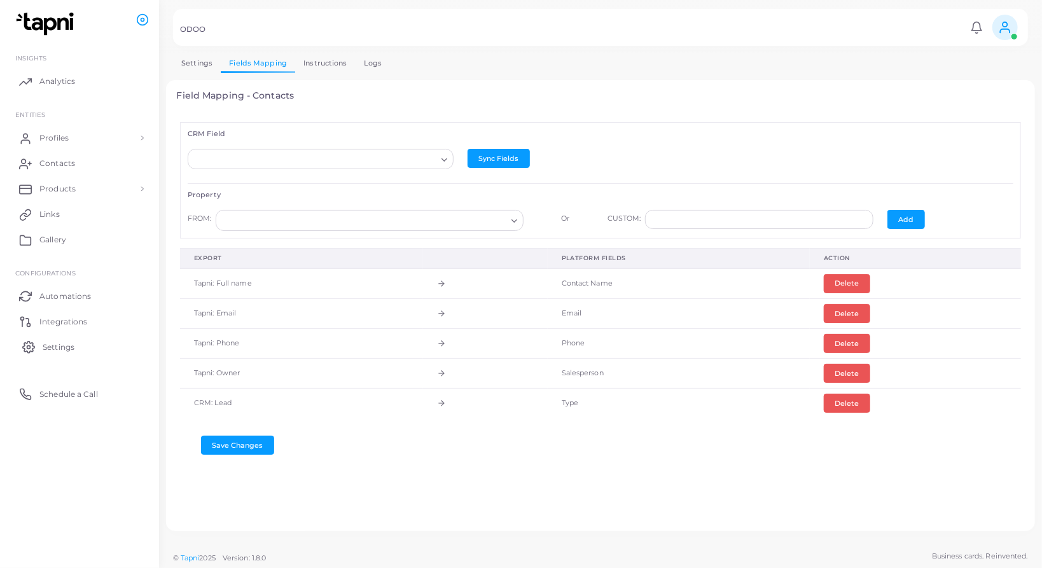
click at [53, 349] on span "Settings" at bounding box center [59, 347] width 32 height 11
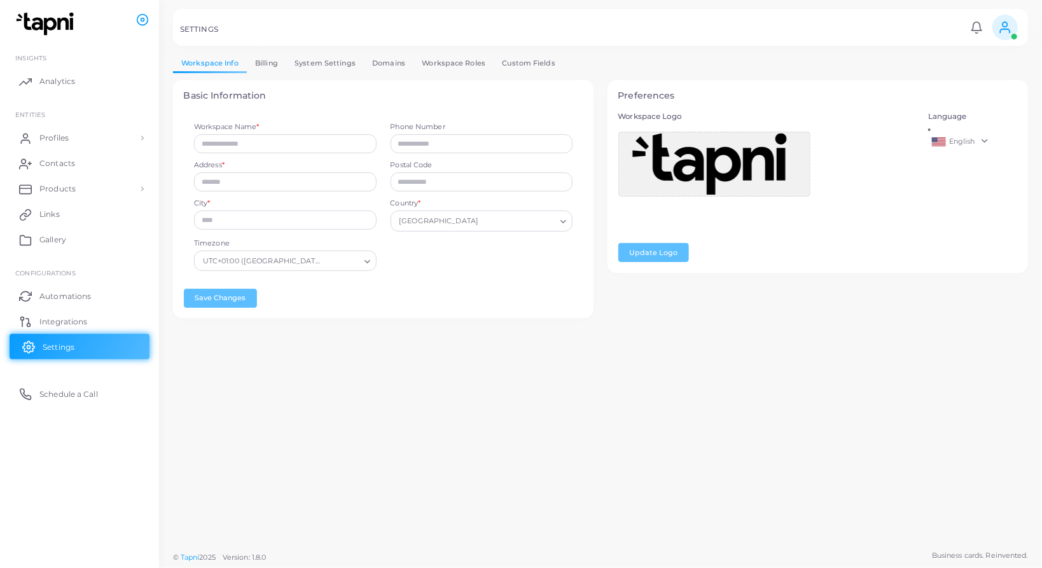
type input "**********"
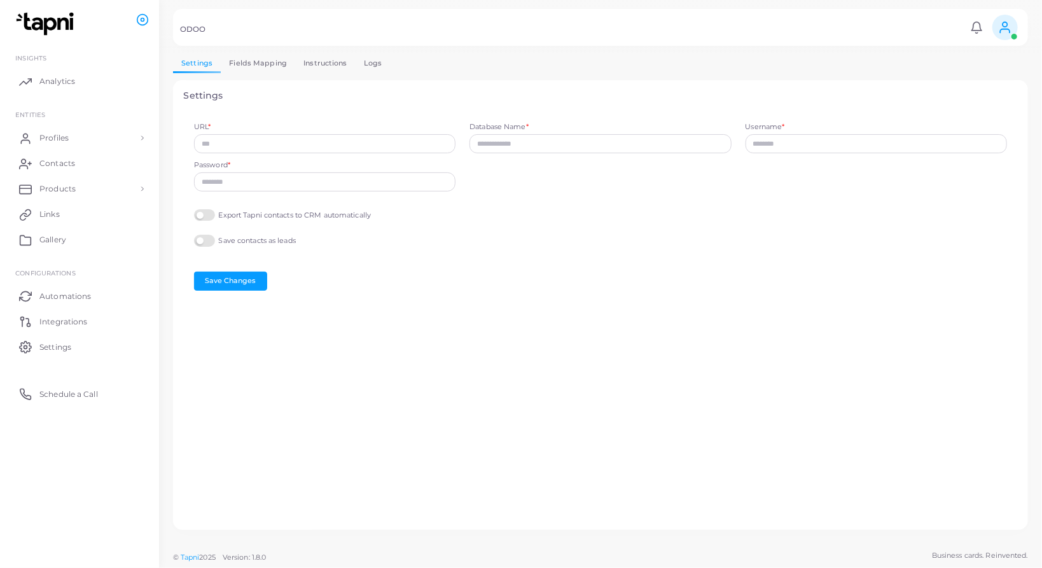
type input "**********"
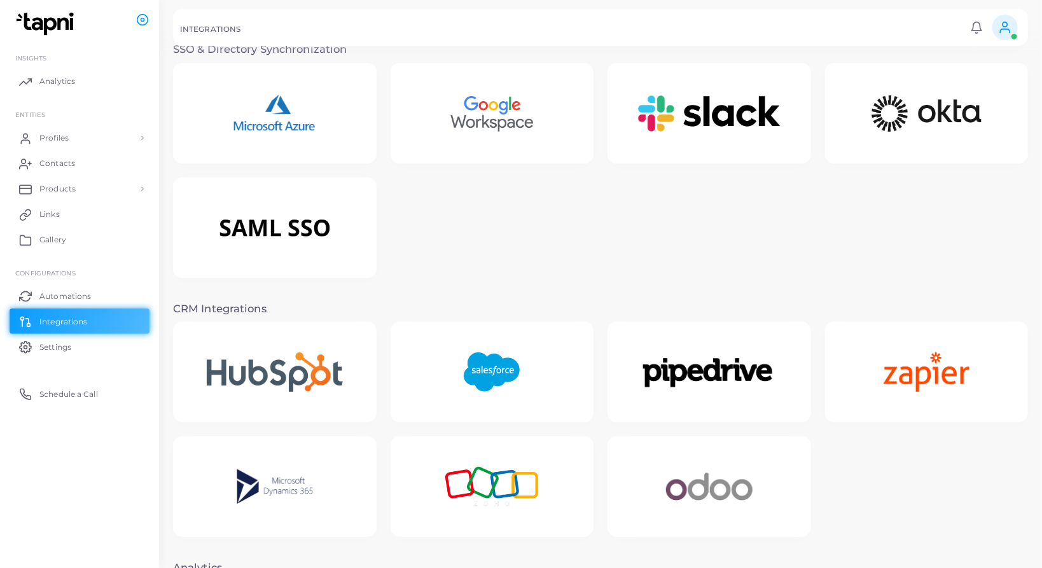
scroll to position [31, 0]
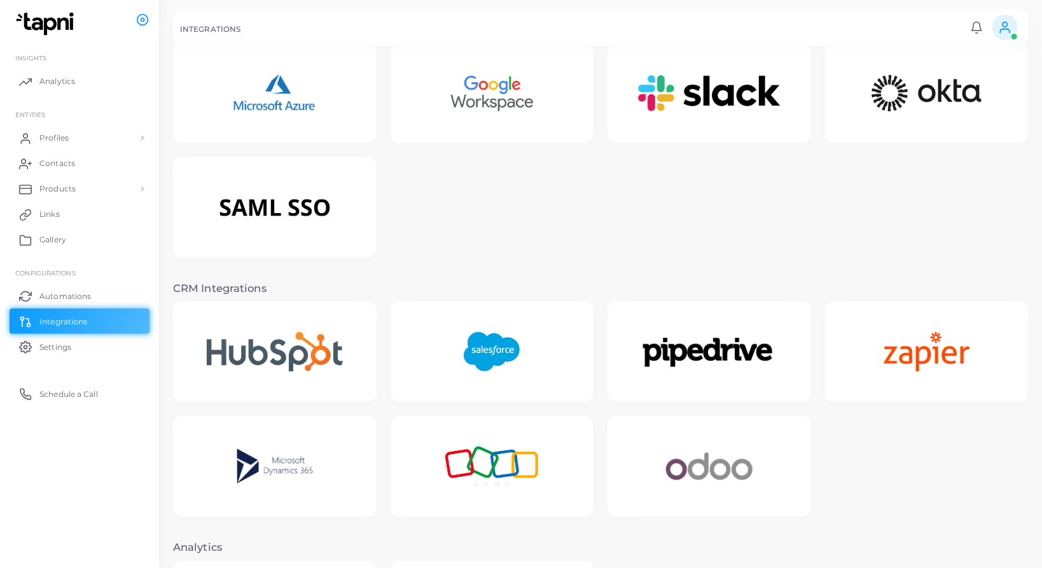
click at [665, 505] on img at bounding box center [709, 466] width 127 height 79
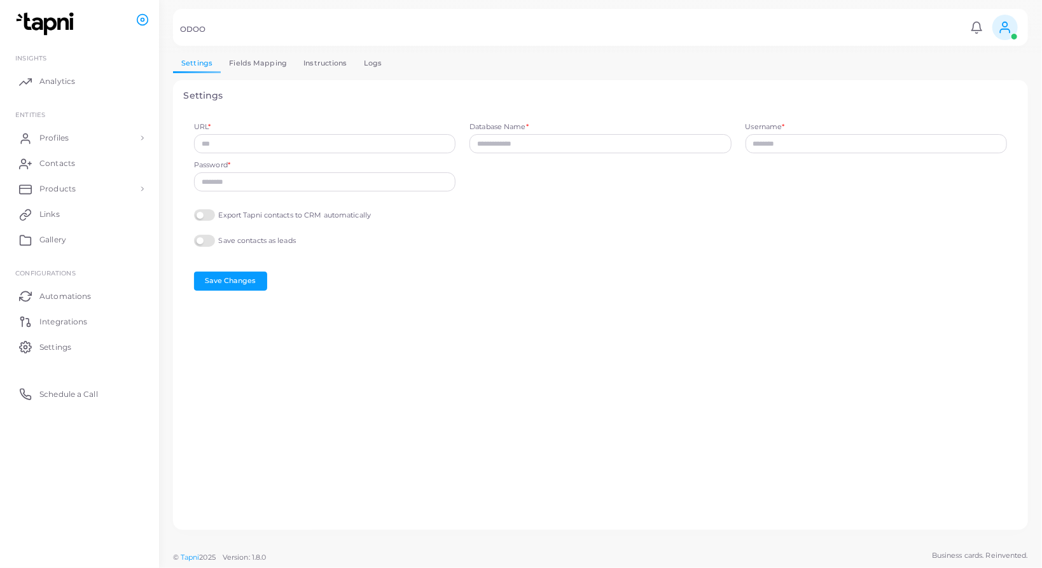
type input "**********"
click at [204, 213] on label "Export Tapni contacts to CRM automatically" at bounding box center [282, 215] width 177 height 12
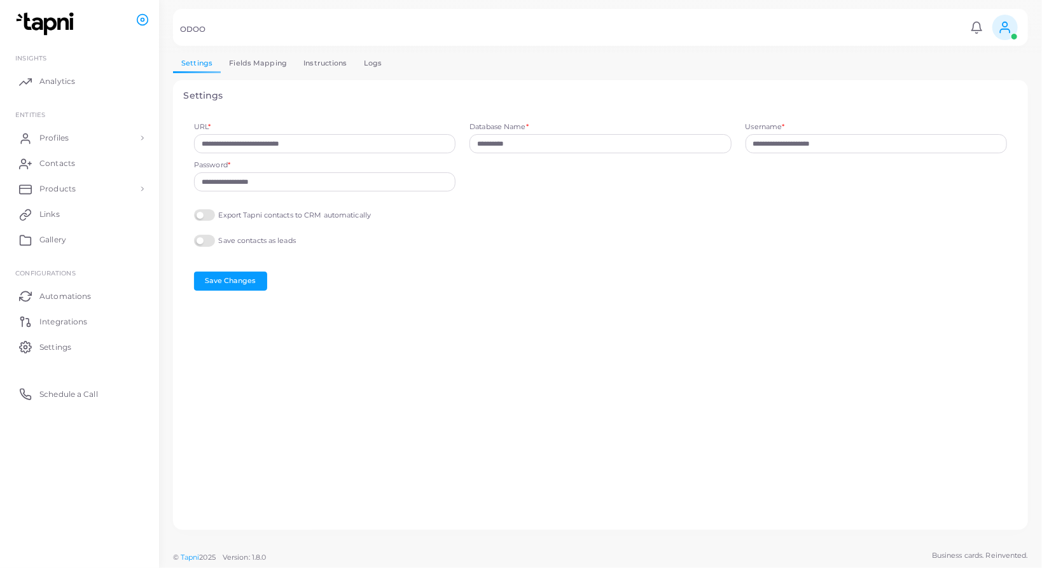
click at [204, 249] on div "Save contacts as leads" at bounding box center [600, 242] width 813 height 15
click at [204, 246] on label "Save contacts as leads" at bounding box center [245, 241] width 102 height 12
click at [223, 285] on button "Save Changes" at bounding box center [230, 281] width 73 height 19
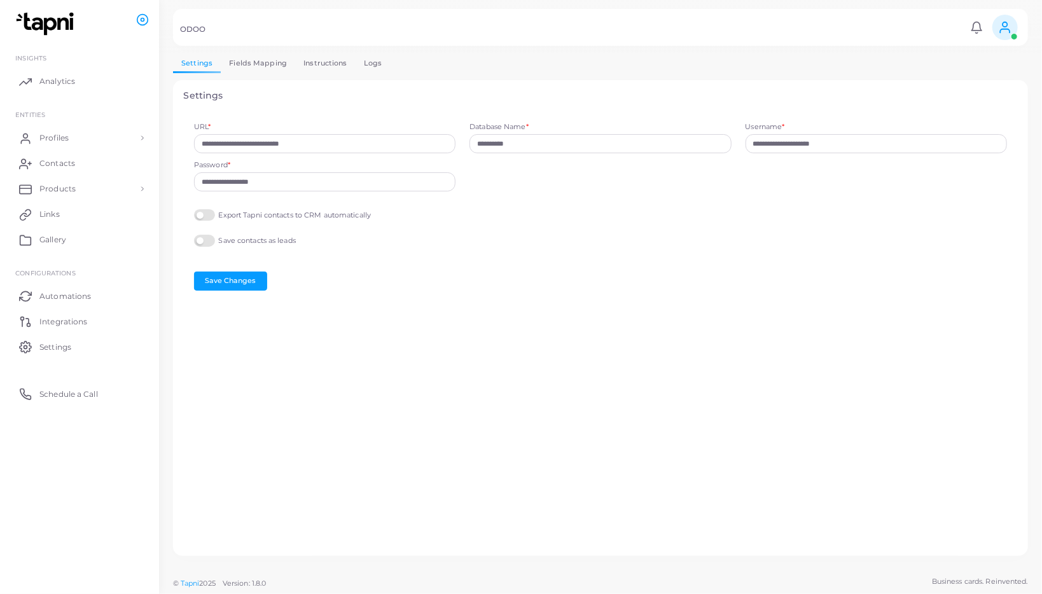
click at [261, 65] on link "Fields Mapping" at bounding box center [258, 63] width 74 height 18
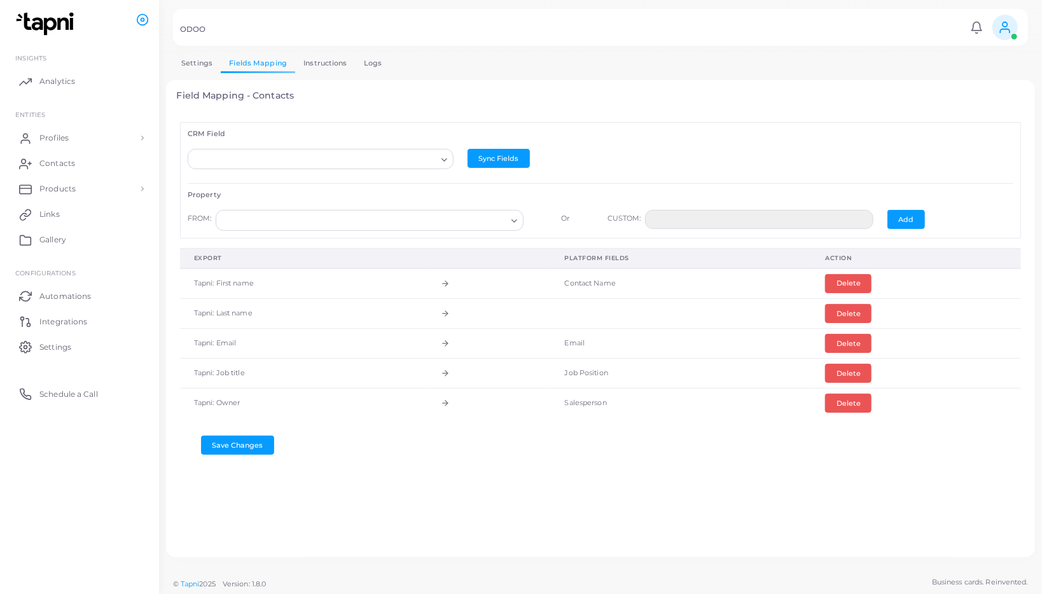
click at [196, 63] on link "Settings" at bounding box center [197, 63] width 48 height 18
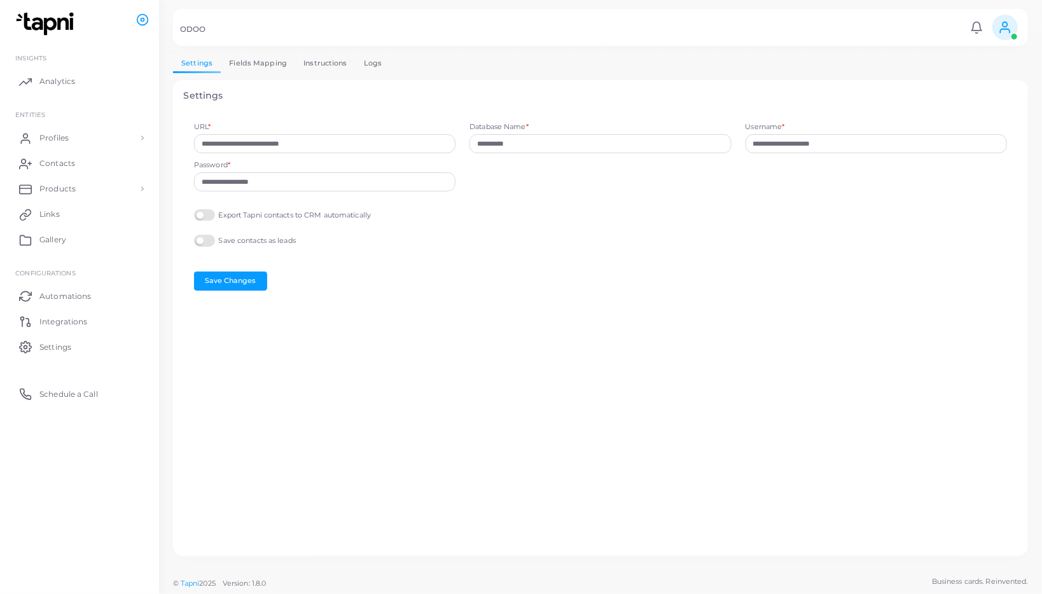
click at [226, 66] on link "Fields Mapping" at bounding box center [258, 63] width 74 height 18
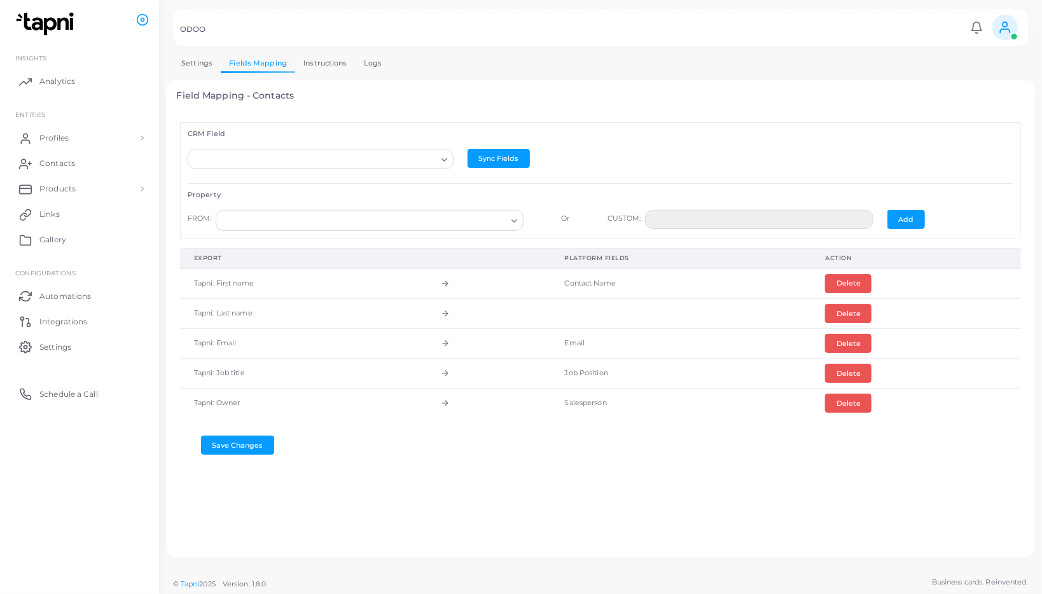
click at [246, 66] on link "Fields Mapping" at bounding box center [258, 63] width 74 height 18
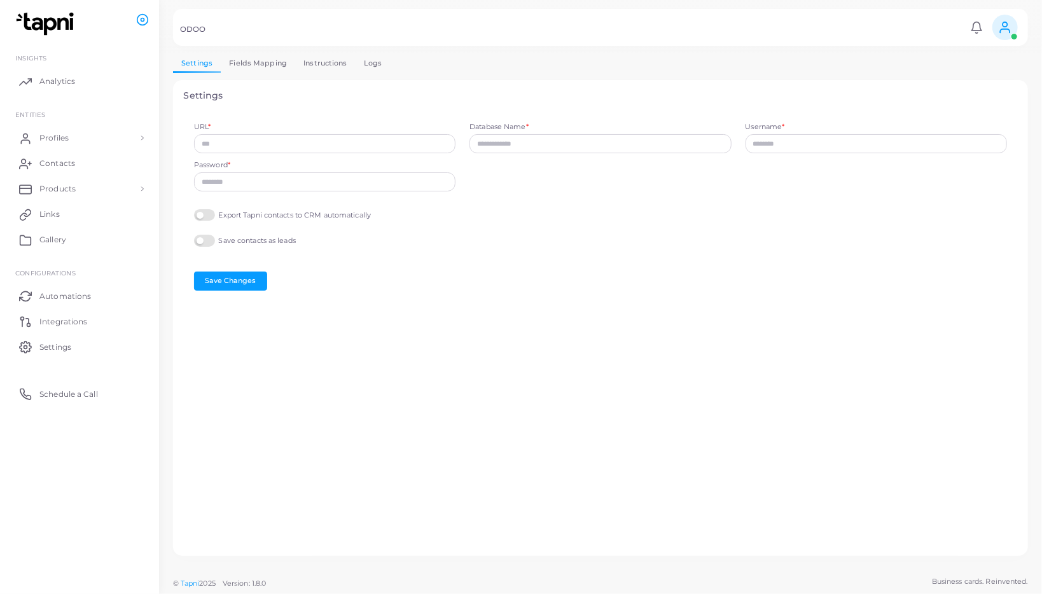
type input "**********"
click at [253, 62] on link "Fields Mapping" at bounding box center [258, 63] width 74 height 18
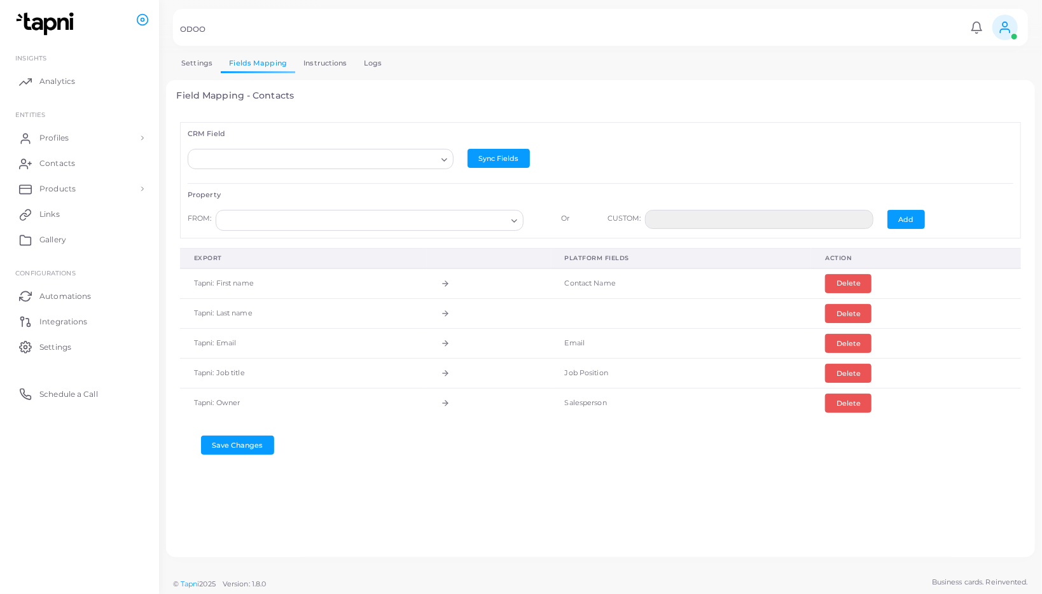
drag, startPoint x: 0, startPoint y: 0, endPoint x: 199, endPoint y: 60, distance: 208.0
click at [199, 60] on link "Settings" at bounding box center [197, 63] width 48 height 18
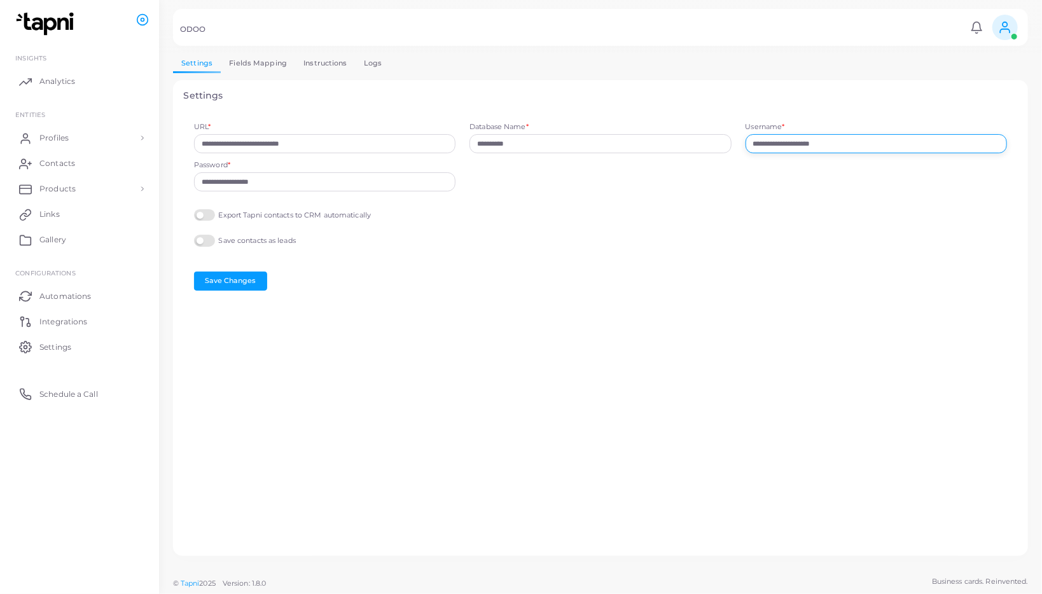
click at [865, 145] on input "**********" at bounding box center [875, 143] width 261 height 19
drag, startPoint x: 199, startPoint y: 60, endPoint x: 368, endPoint y: 65, distance: 168.6
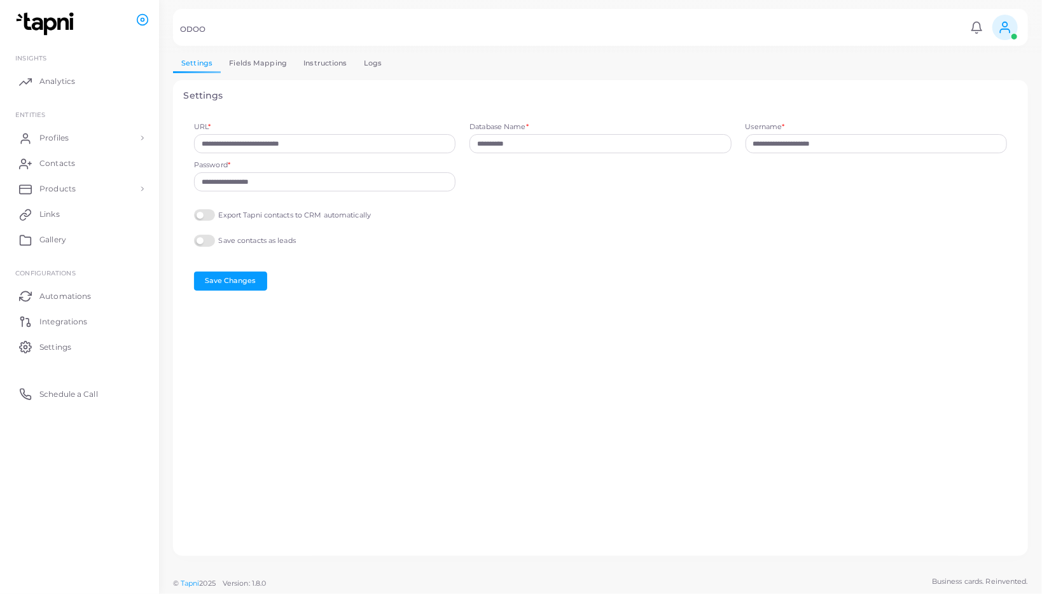
click at [368, 65] on link "Logs" at bounding box center [373, 63] width 35 height 18
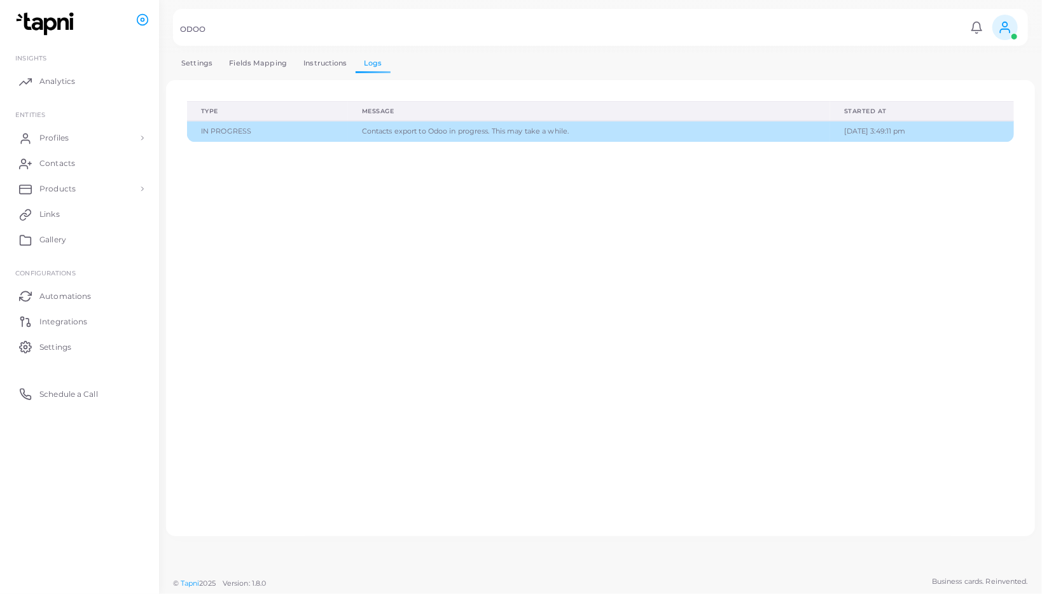
click at [368, 65] on link "Logs" at bounding box center [373, 63] width 35 height 18
drag, startPoint x: 368, startPoint y: 65, endPoint x: 476, endPoint y: 131, distance: 127.3
click at [476, 131] on div "Contacts export to Odoo in progress. This may take a while." at bounding box center [589, 132] width 454 height 10
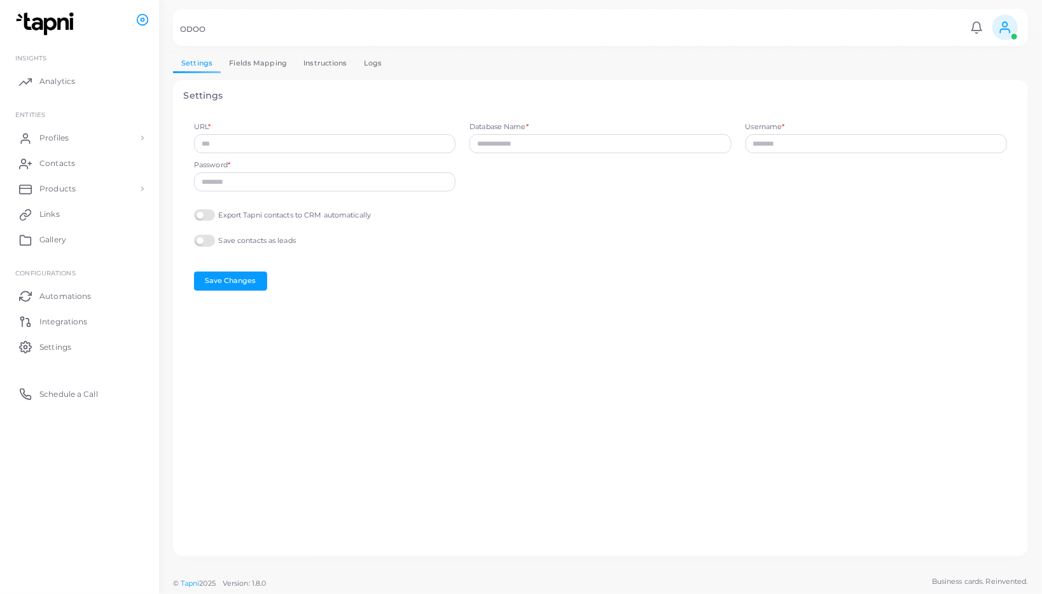
type input "**********"
drag, startPoint x: 0, startPoint y: 0, endPoint x: 369, endPoint y: 69, distance: 375.3
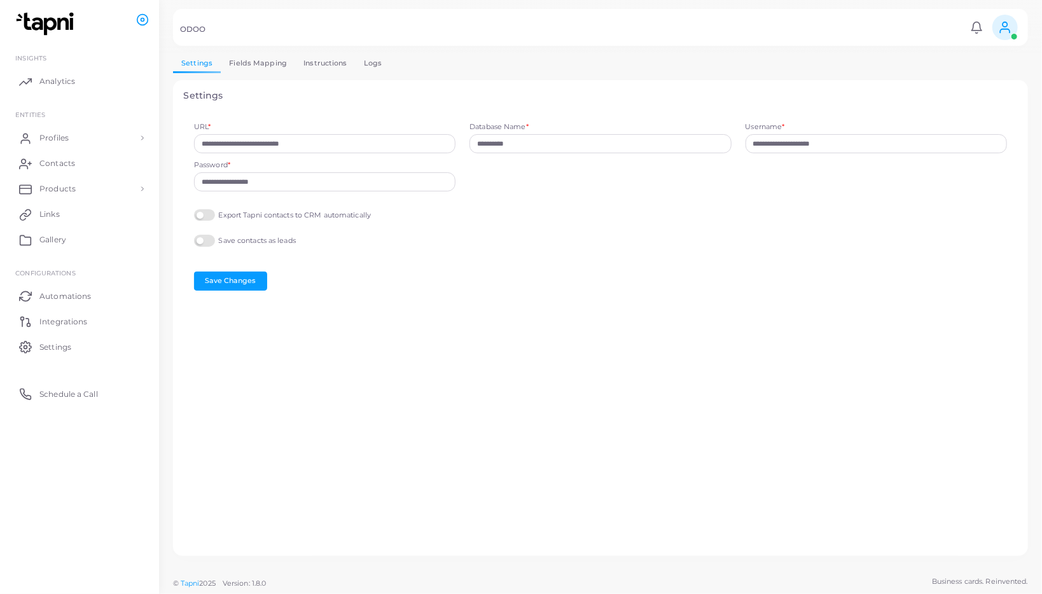
click at [369, 69] on link "Logs" at bounding box center [373, 63] width 35 height 18
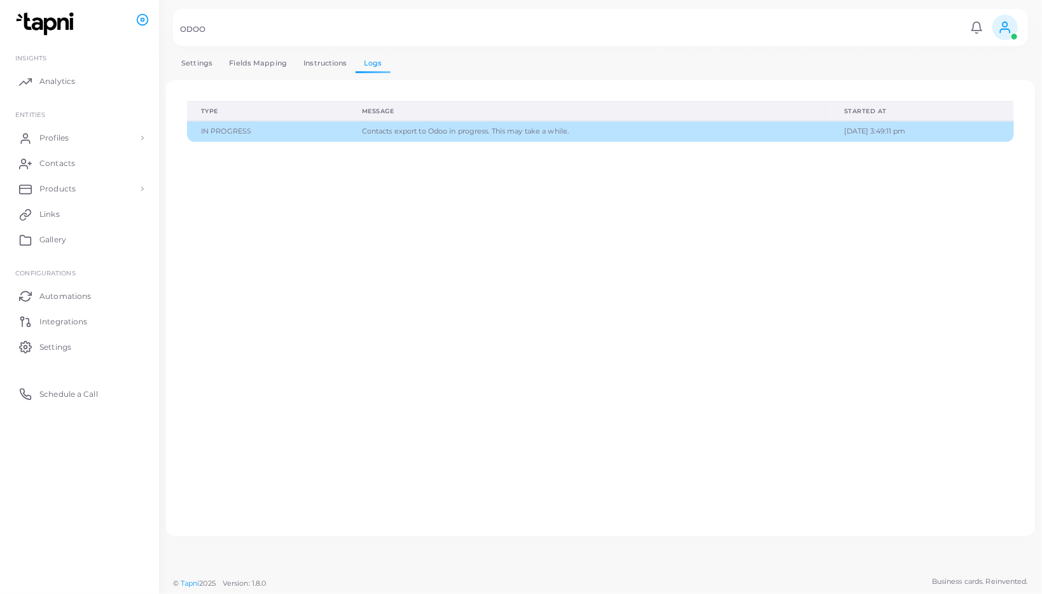
click at [397, 133] on div "Contacts export to Odoo in progress. This may take a while." at bounding box center [589, 132] width 454 height 10
click at [71, 138] on link "Profiles" at bounding box center [80, 137] width 140 height 25
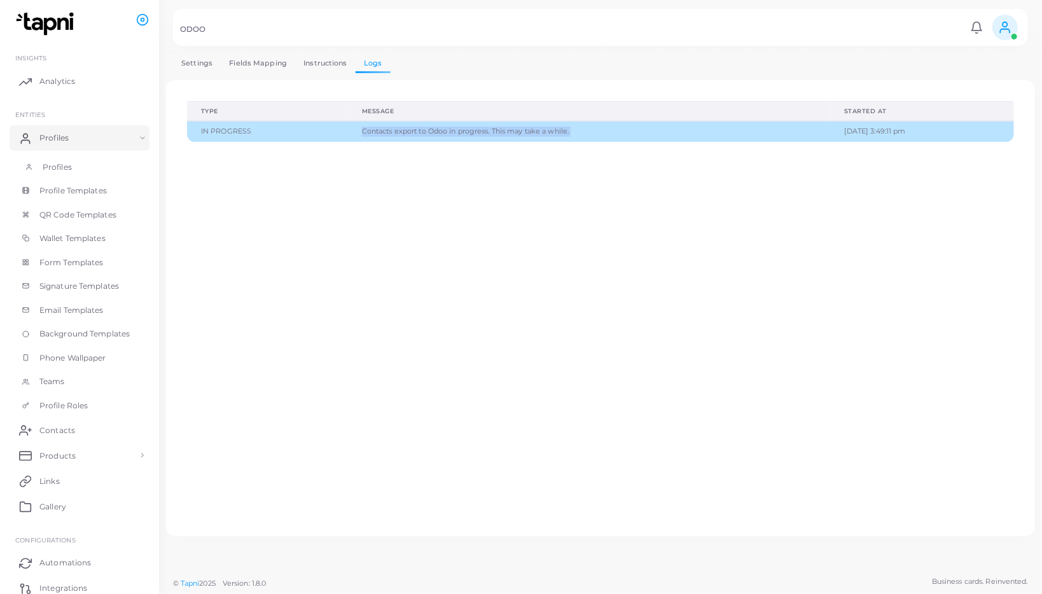
drag, startPoint x: 369, startPoint y: 69, endPoint x: 64, endPoint y: 165, distance: 319.2
click at [64, 165] on span "Profiles" at bounding box center [57, 167] width 29 height 11
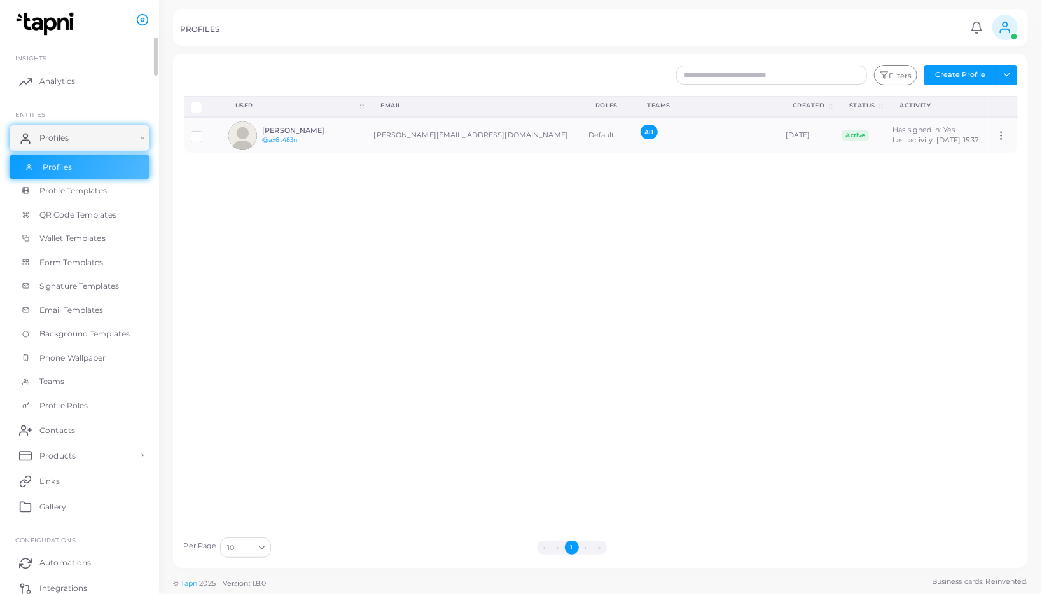
click at [277, 127] on h6 "[PERSON_NAME]" at bounding box center [308, 131] width 93 height 8
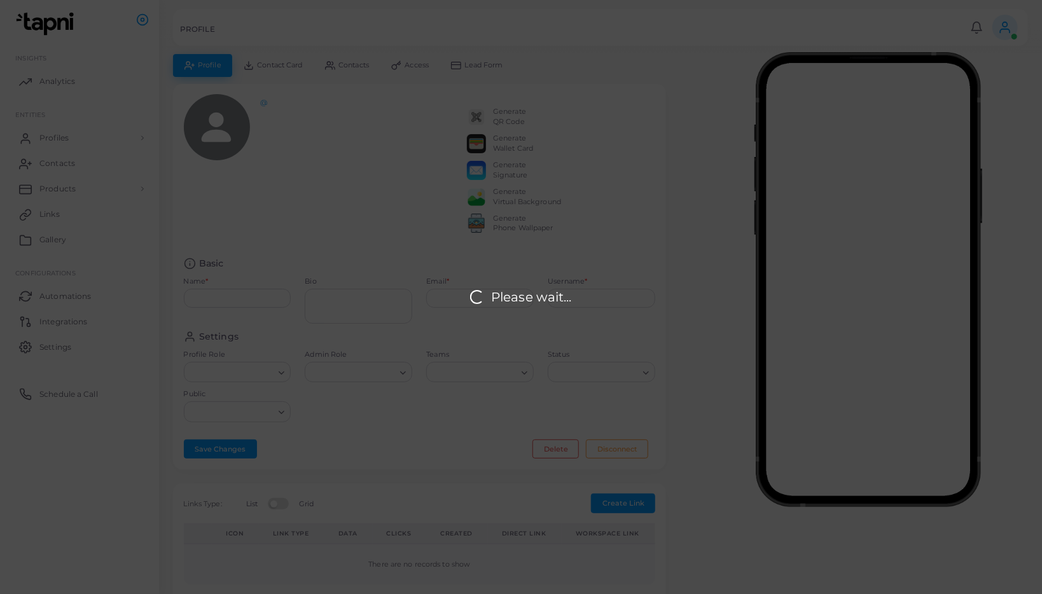
type input "******"
type input "**********"
type input "********"
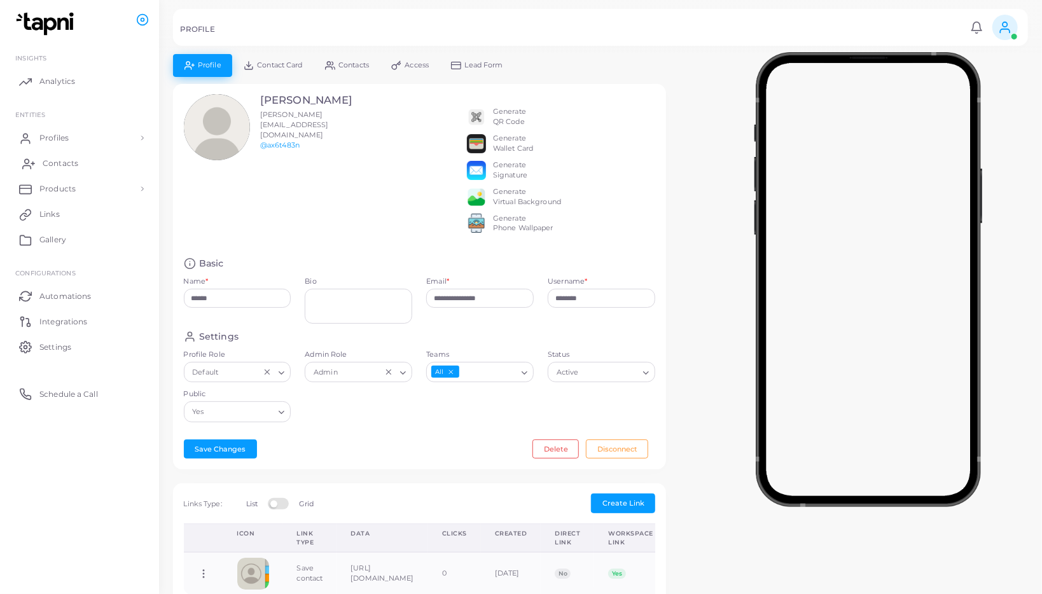
drag, startPoint x: 64, startPoint y: 165, endPoint x: 59, endPoint y: 172, distance: 8.7
click at [59, 172] on link "Contacts" at bounding box center [80, 163] width 140 height 25
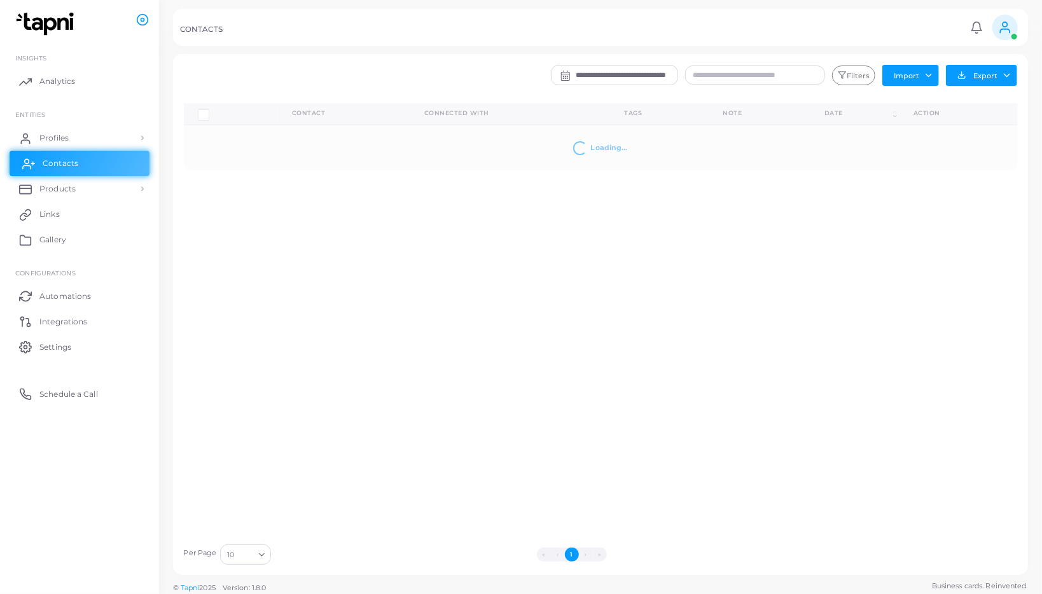
click at [55, 189] on span "Products" at bounding box center [57, 188] width 36 height 11
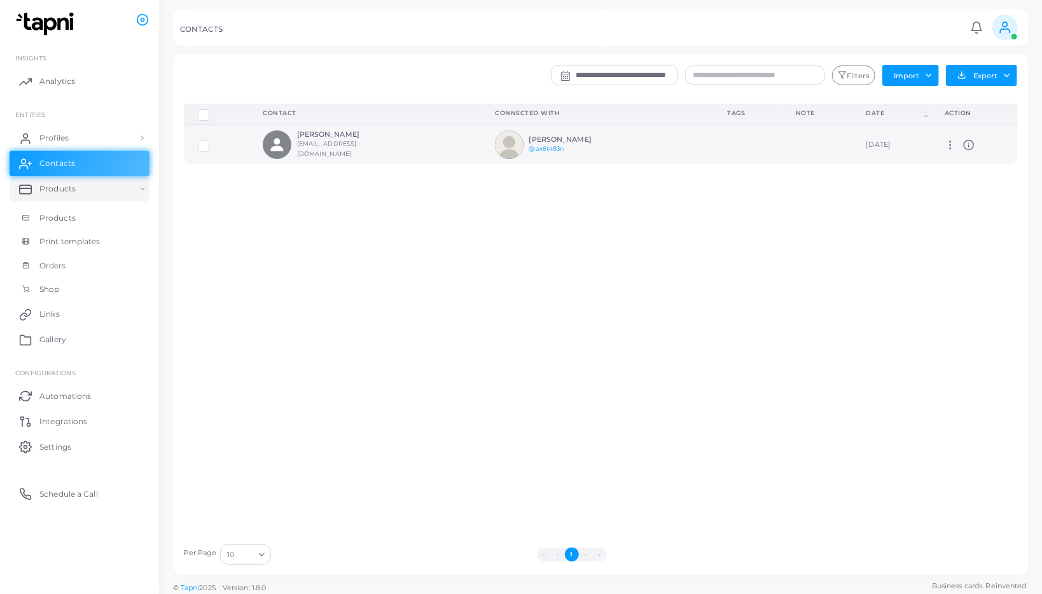
drag, startPoint x: 59, startPoint y: 172, endPoint x: 310, endPoint y: 137, distance: 253.5
click at [310, 137] on h6 "Natalia Prueba" at bounding box center [343, 134] width 93 height 8
click at [271, 143] on icon "person fill" at bounding box center [277, 145] width 13 height 13
click at [312, 143] on div "Natalia Prueba Nataloa@tapni.com" at bounding box center [343, 144] width 93 height 29
drag, startPoint x: 310, startPoint y: 137, endPoint x: 976, endPoint y: 146, distance: 665.9
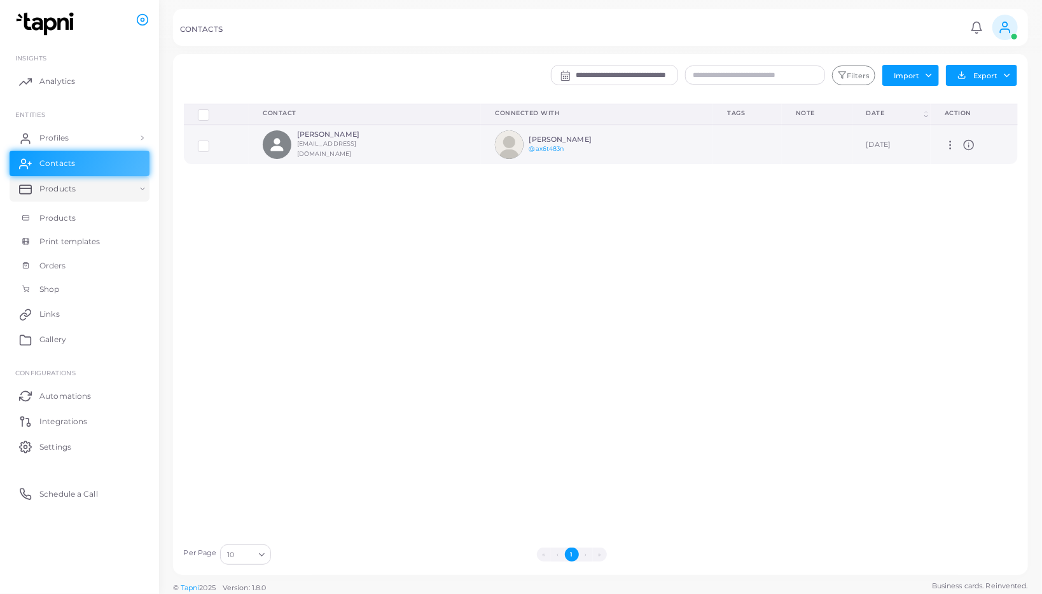
click at [969, 146] on line at bounding box center [969, 146] width 0 height 2
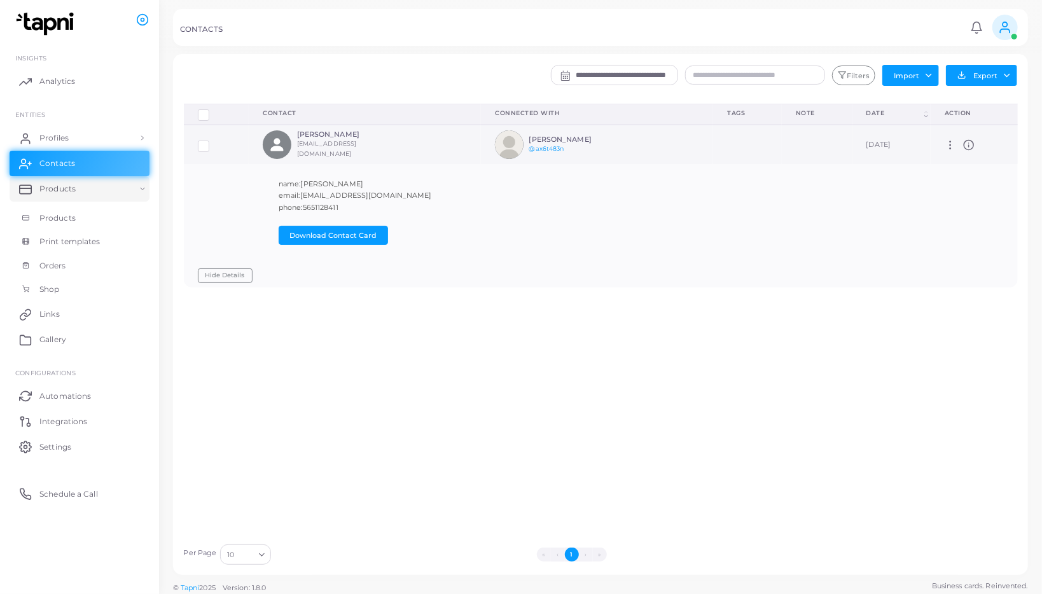
click at [76, 415] on link "Integrations" at bounding box center [80, 420] width 140 height 25
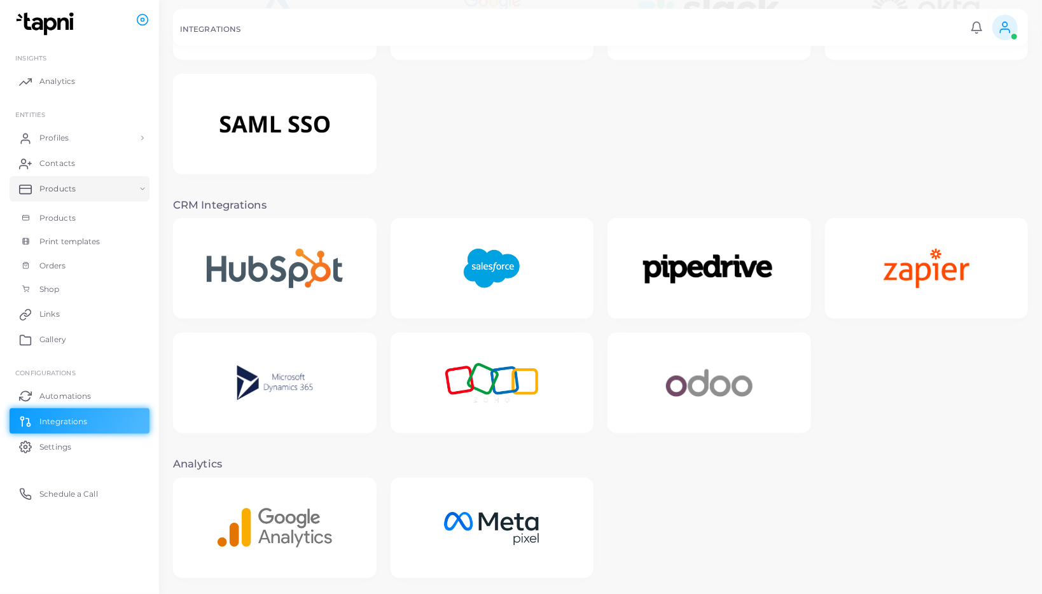
scroll to position [146, 0]
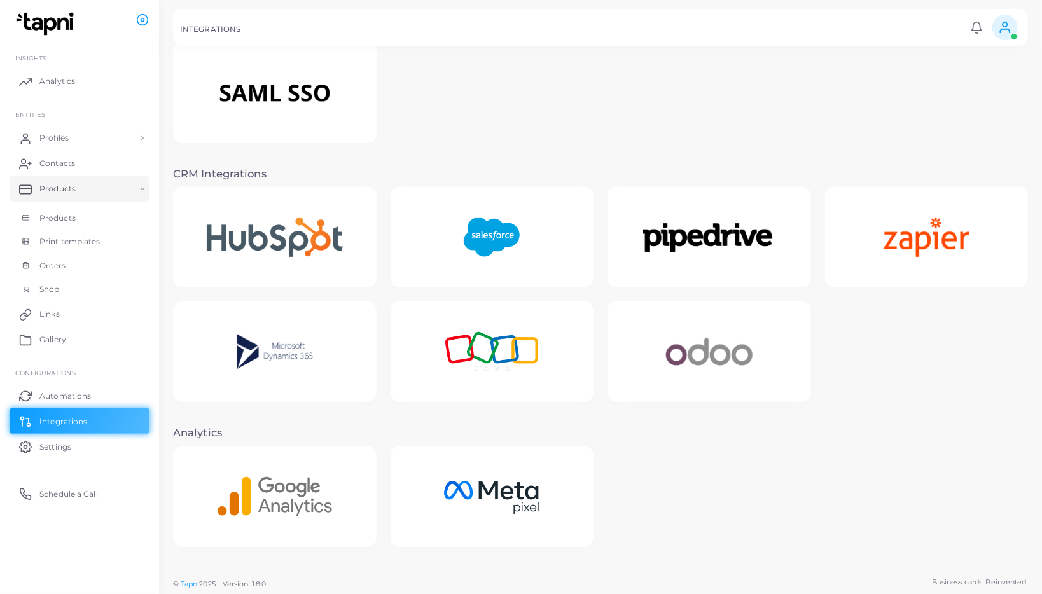
drag, startPoint x: 976, startPoint y: 146, endPoint x: 717, endPoint y: 385, distance: 352.4
click at [717, 385] on img at bounding box center [709, 351] width 127 height 79
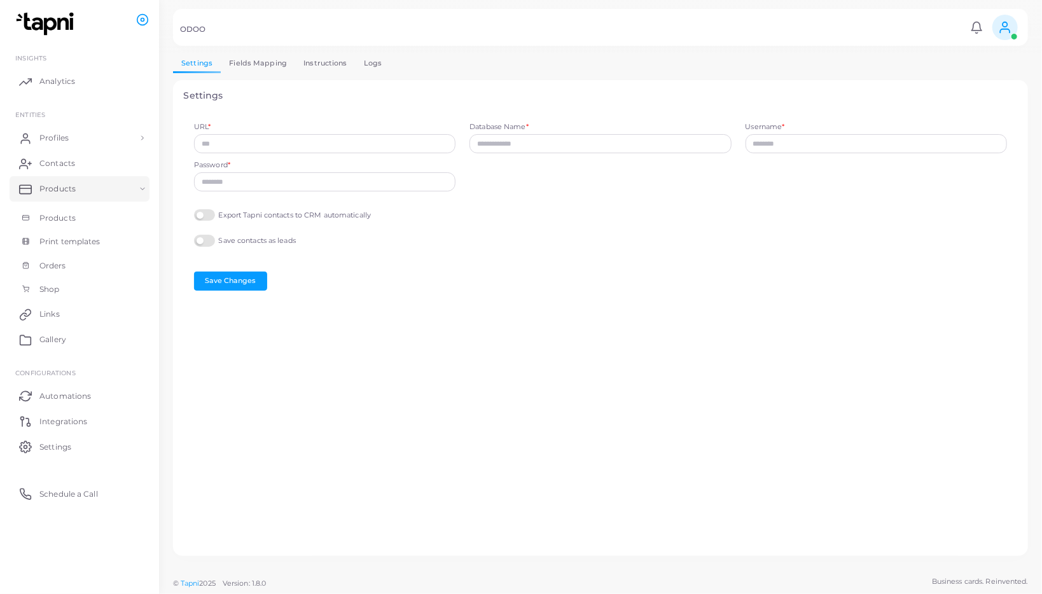
type input "**********"
drag, startPoint x: 717, startPoint y: 385, endPoint x: 371, endPoint y: 66, distance: 470.8
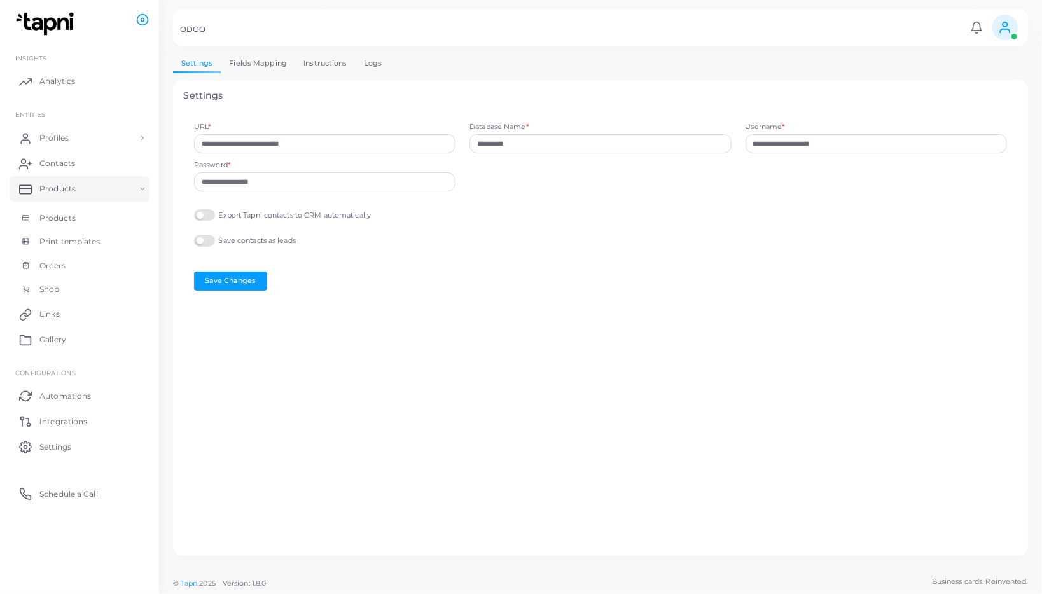
click at [371, 66] on link "Logs" at bounding box center [373, 63] width 35 height 18
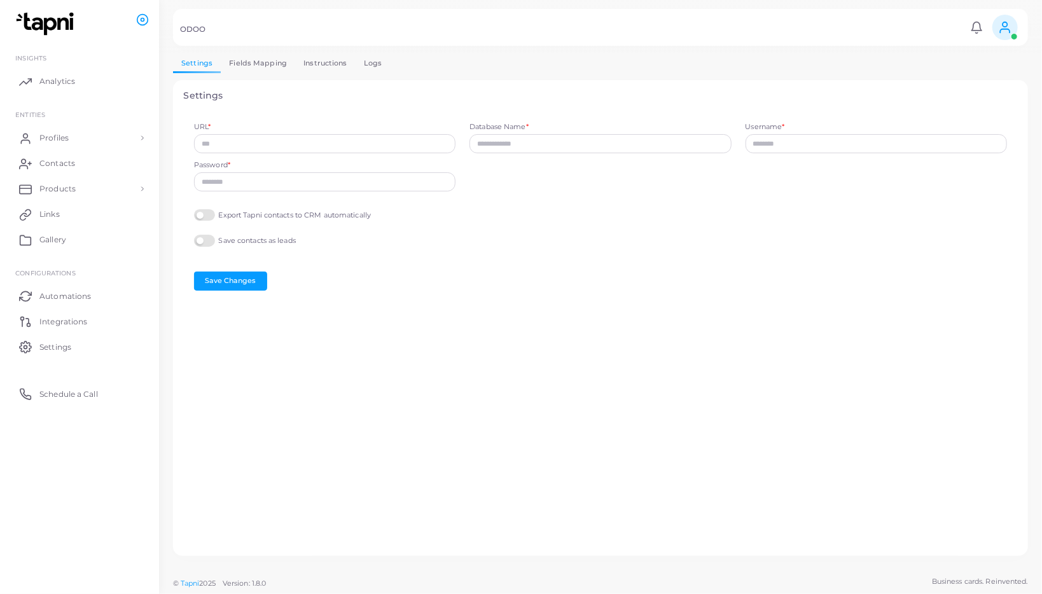
type input "**********"
drag, startPoint x: 0, startPoint y: 0, endPoint x: 377, endPoint y: 64, distance: 381.9
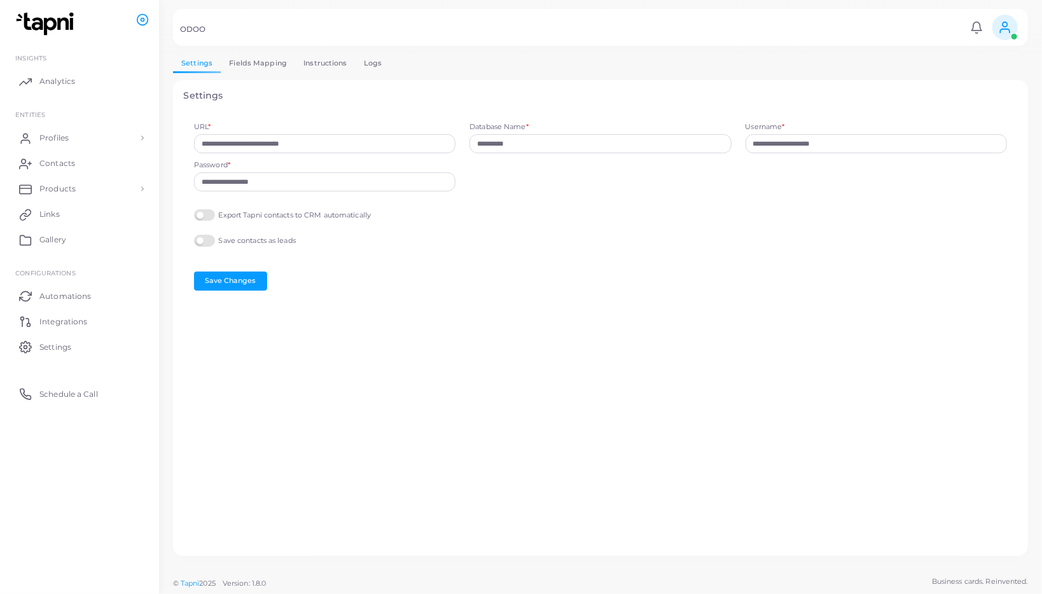
click at [377, 64] on link "Logs" at bounding box center [373, 63] width 35 height 18
type input "**********"
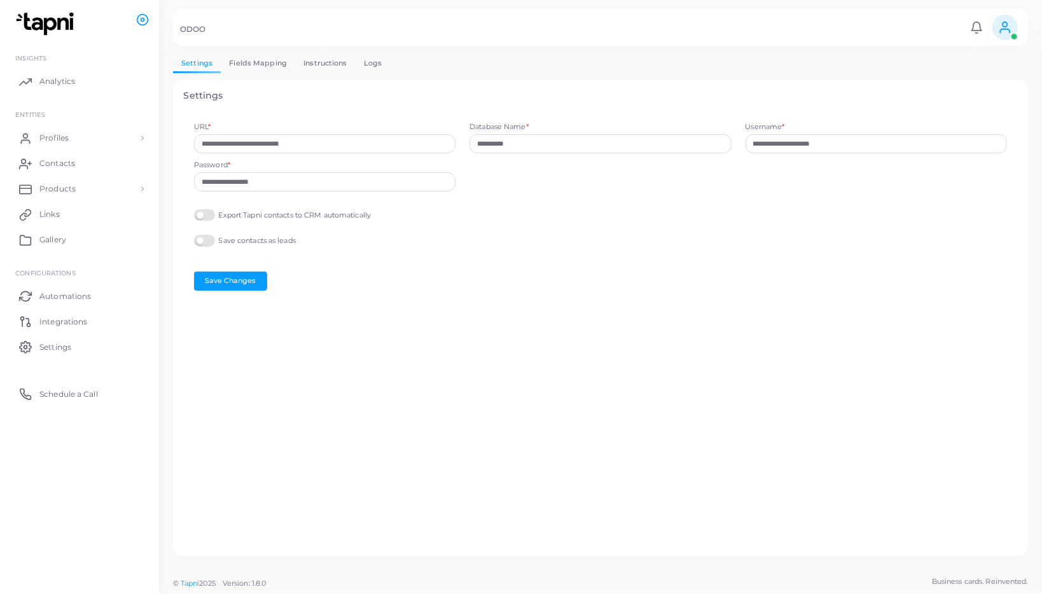
click at [372, 66] on link "Logs" at bounding box center [373, 63] width 35 height 18
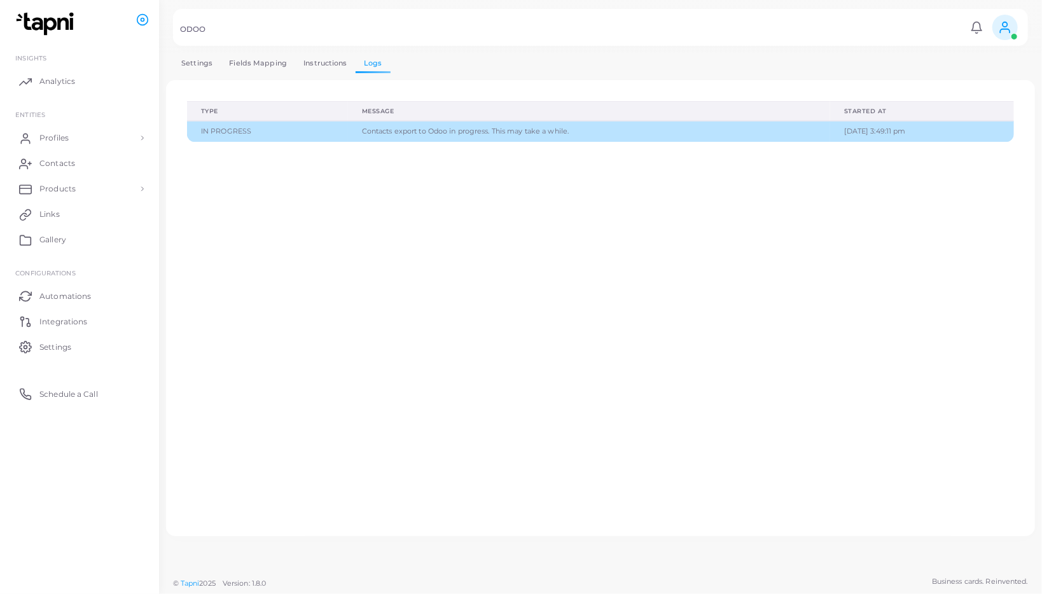
click at [448, 198] on div "Type Message Started at IN PROGRESS Contacts export to Odoo in progress. This m…" at bounding box center [601, 307] width 848 height 435
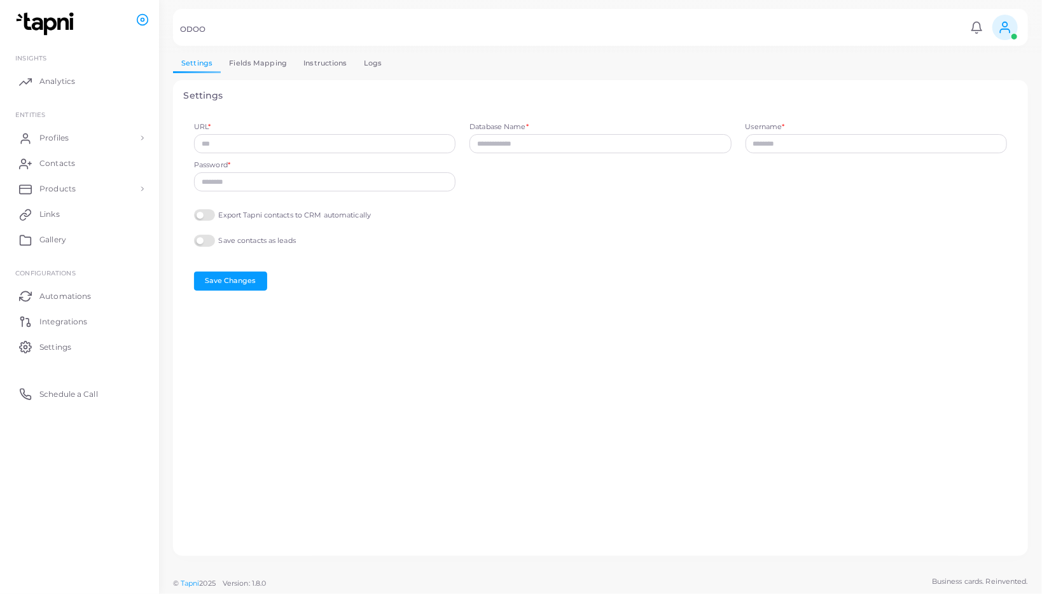
type input "**********"
click at [369, 67] on link "Logs" at bounding box center [373, 63] width 35 height 18
